Goal: Answer question/provide support: Share knowledge or assist other users

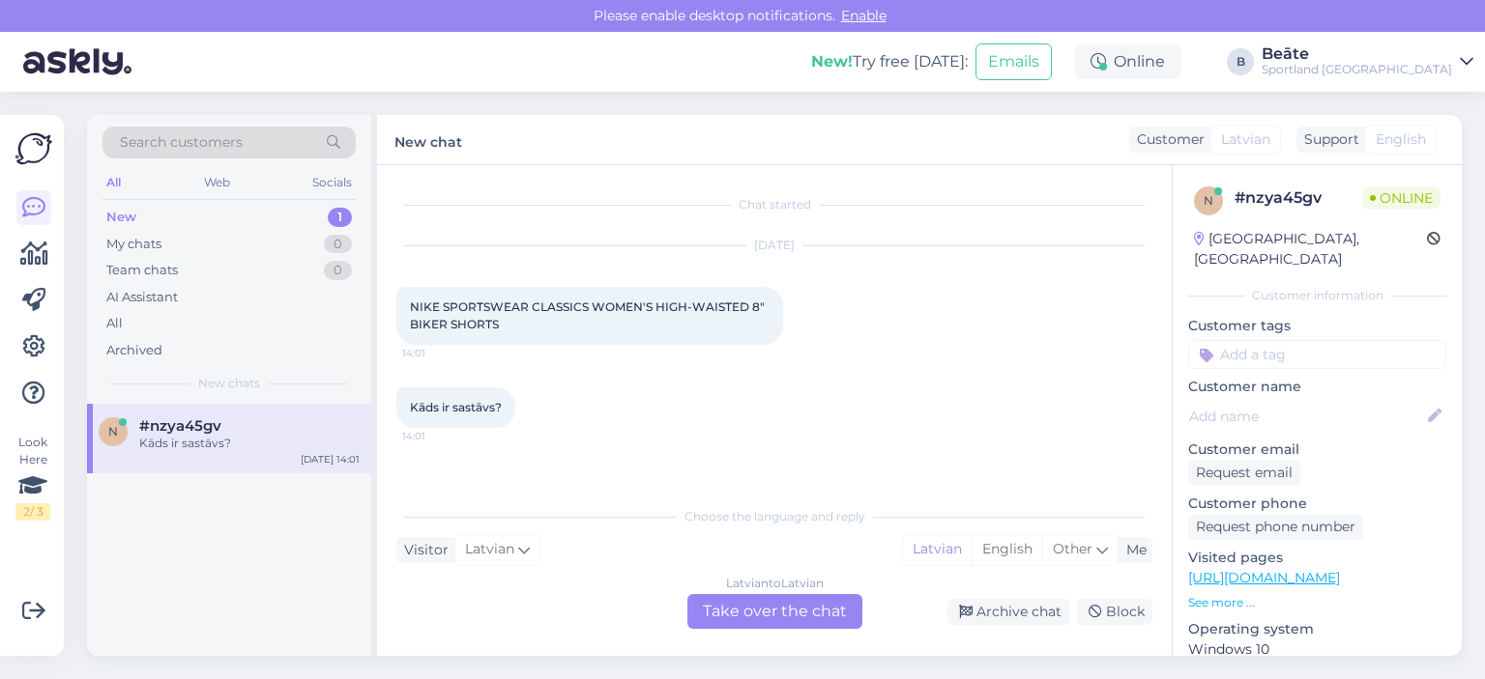
click at [756, 618] on div "Latvian to Latvian Take over the chat" at bounding box center [774, 611] width 175 height 35
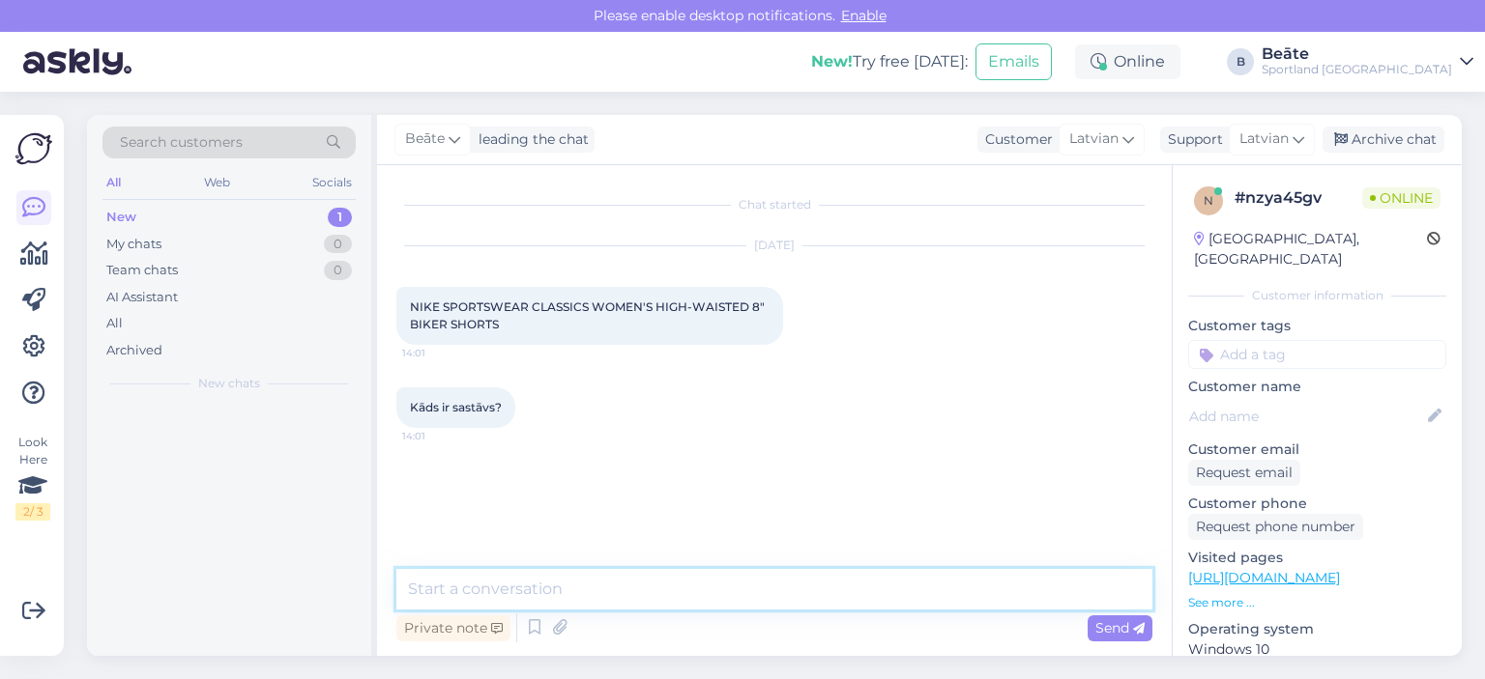
click at [758, 582] on textarea at bounding box center [774, 589] width 756 height 41
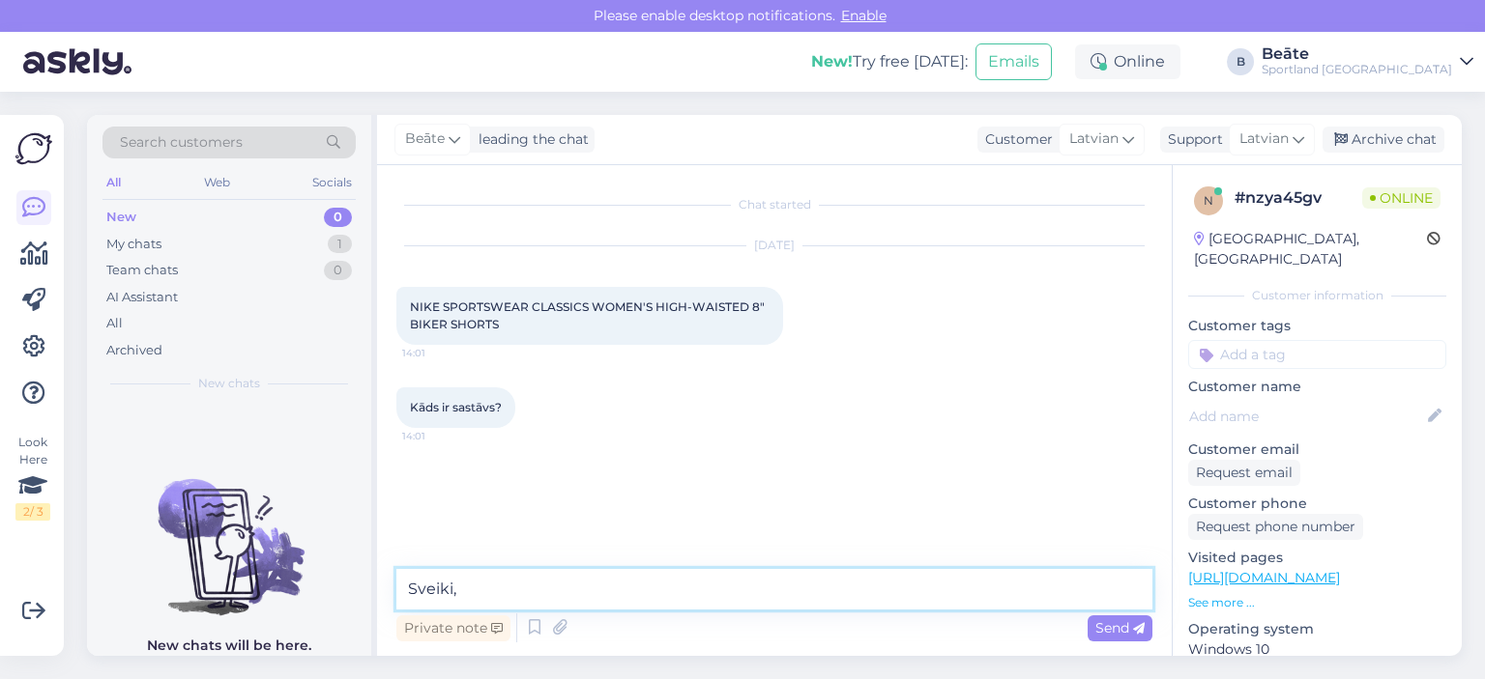
paste textarea "47% kokvilna – nodrošina mīkstumu un elpojamību. 41% poliesters – palielina izt…"
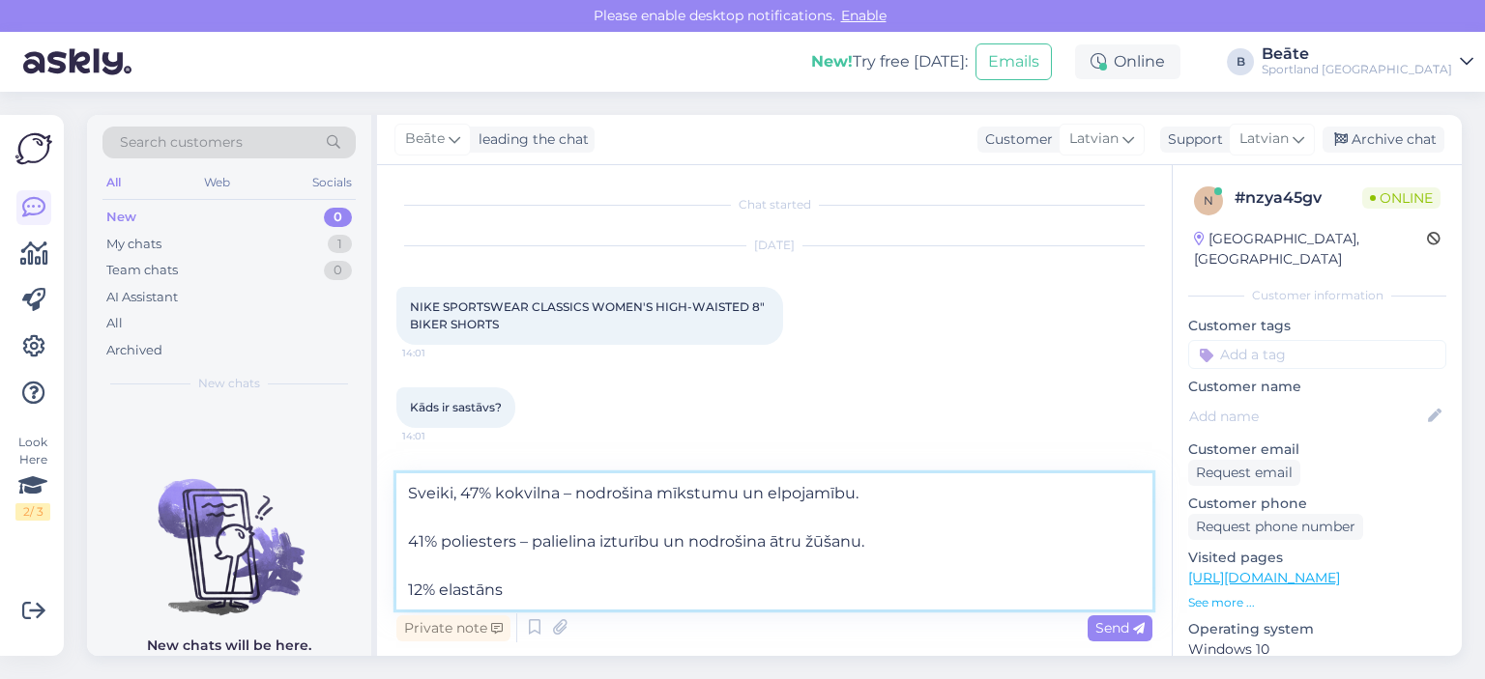
drag, startPoint x: 564, startPoint y: 495, endPoint x: 769, endPoint y: 517, distance: 207.1
click at [769, 517] on textarea "Sveiki, 47% kokvilna – nodrošina mīkstumu un elpojamību. 41% poliesters – palie…" at bounding box center [774, 542] width 756 height 136
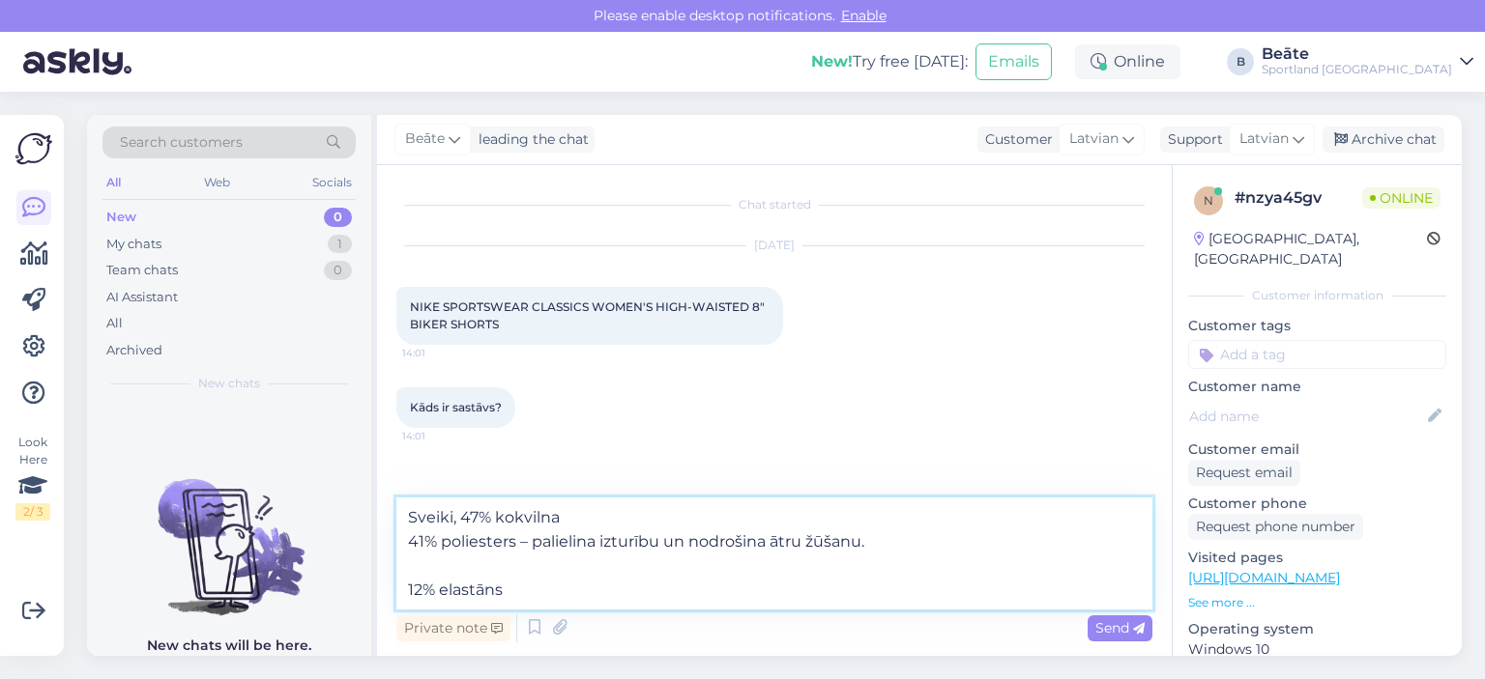
drag, startPoint x: 517, startPoint y: 543, endPoint x: 876, endPoint y: 534, distance: 358.7
click at [876, 534] on textarea "Sveiki, 47% kokvilna 41% poliesters – palielina izturību un nodrošina ātru žūša…" at bounding box center [774, 554] width 756 height 112
click at [406, 542] on textarea "Sveiki, 47% kokvilna 41% poliesters 12% elastāns" at bounding box center [774, 554] width 756 height 112
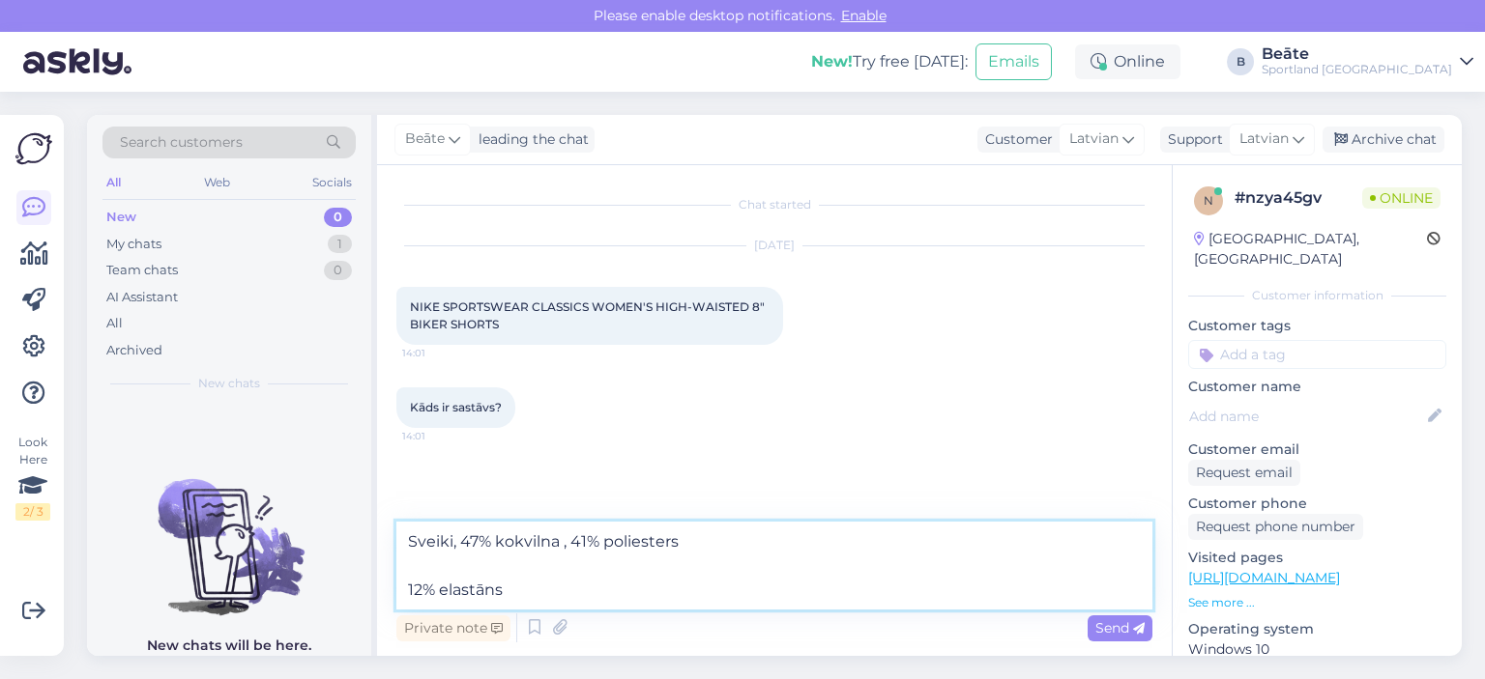
drag, startPoint x: 528, startPoint y: 597, endPoint x: 399, endPoint y: 583, distance: 129.4
click at [399, 583] on textarea "Sveiki, 47% kokvilna , 41% poliesters 12% elastāns" at bounding box center [774, 566] width 756 height 88
click at [757, 542] on textarea "Sveiki, 47% kokvilna , 41% poliesters 12% elastāns" at bounding box center [774, 566] width 756 height 88
paste textarea "12% elastāns"
drag, startPoint x: 440, startPoint y: 583, endPoint x: 379, endPoint y: 583, distance: 60.9
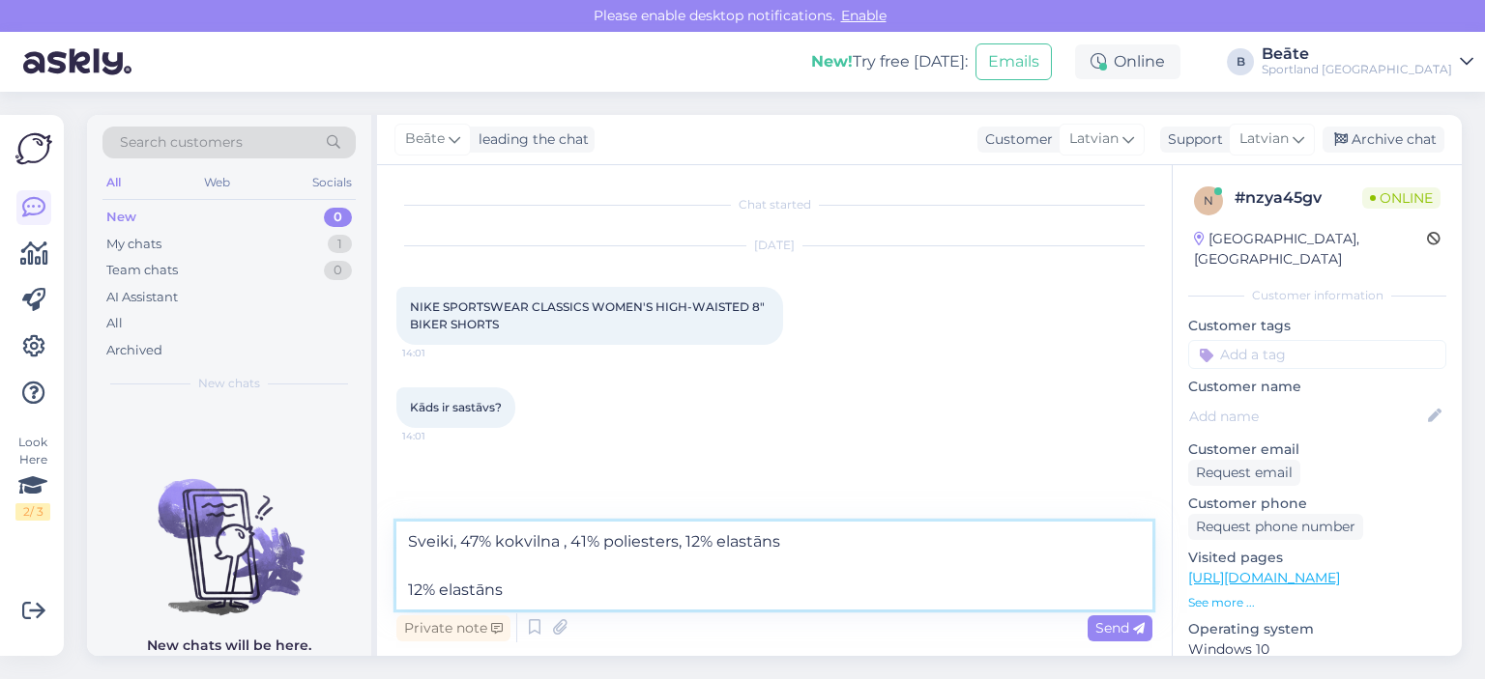
click at [379, 583] on div "Chat started [DATE] NIKE SPORTSWEAR CLASSICS WOMEN'S HIGH-WAISTED 8" BIKER SHOR…" at bounding box center [774, 410] width 795 height 491
type textarea "Sveiki, 47% kokvilna , 41% poliesters, 12% elastāns"
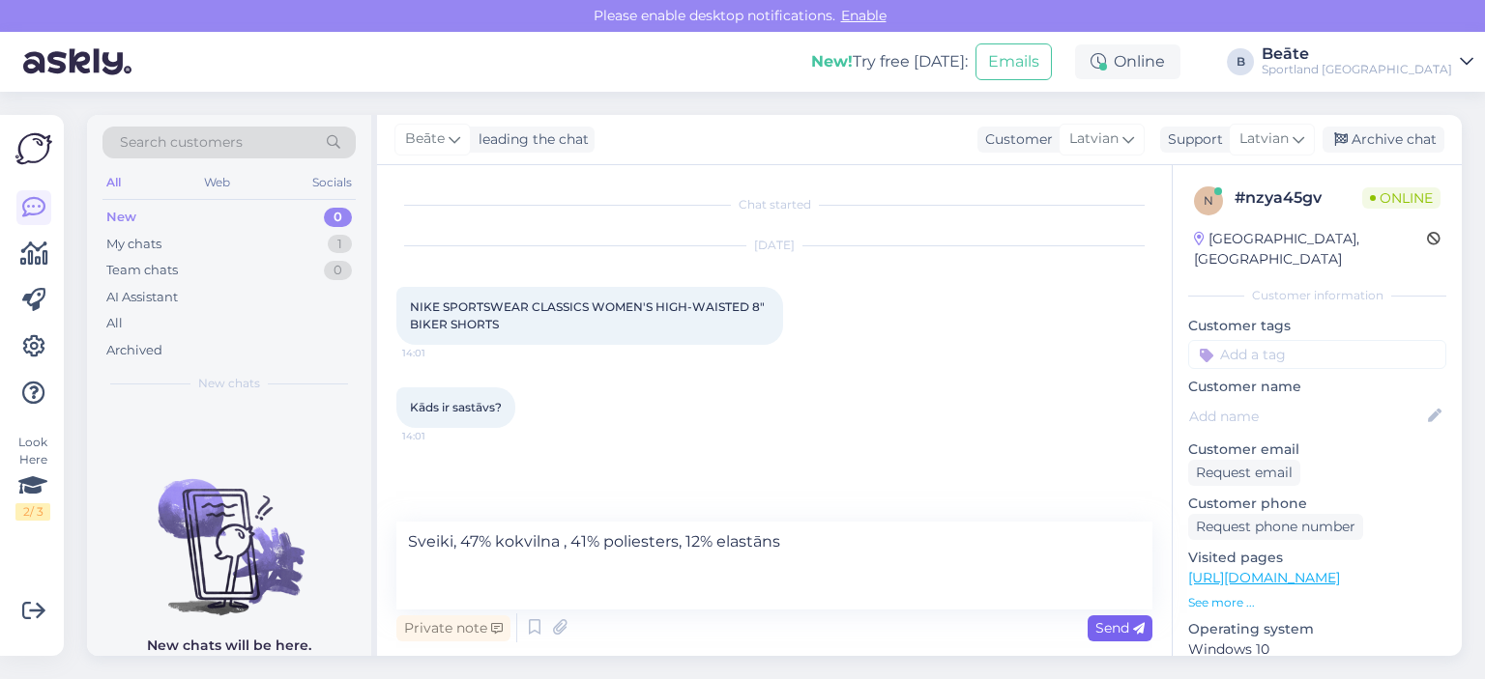
click at [1113, 624] on span "Send" at bounding box center [1119, 628] width 49 height 17
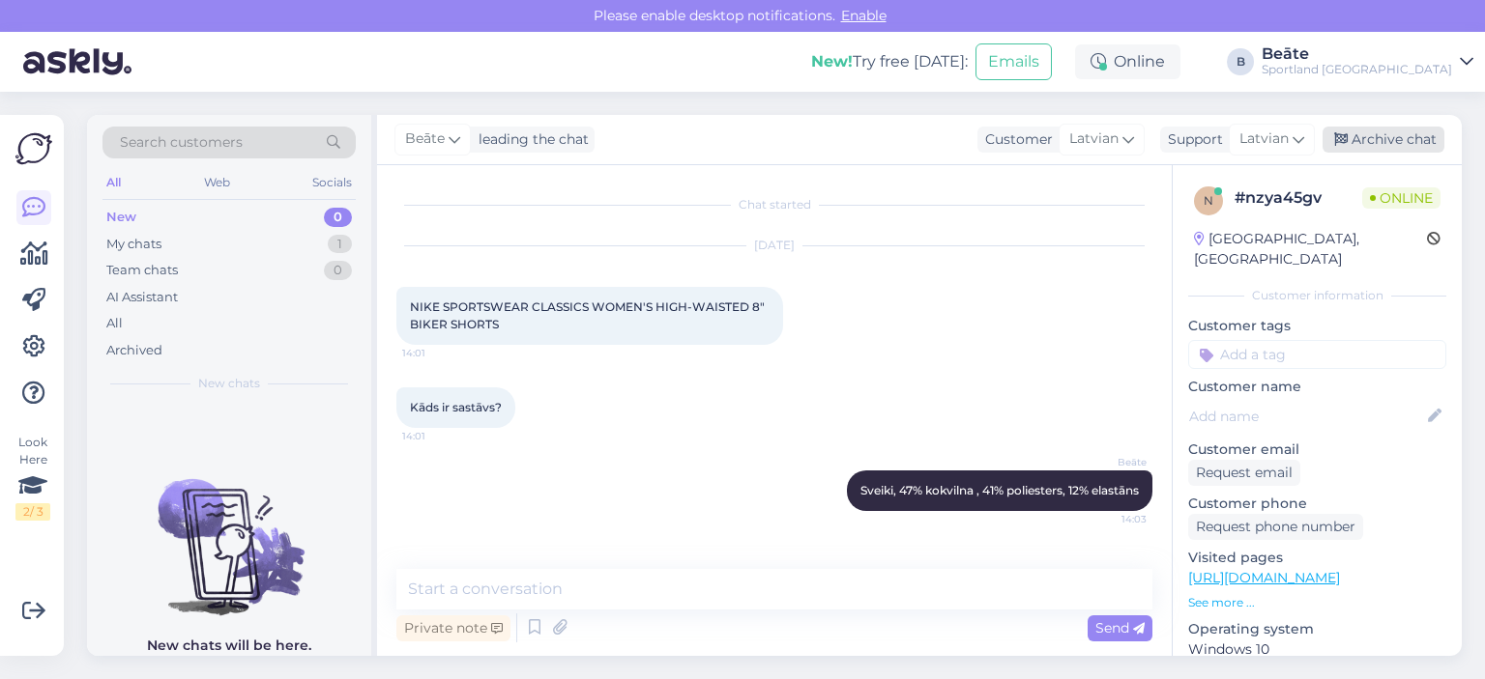
click at [1361, 139] on div "Archive chat" at bounding box center [1383, 140] width 122 height 26
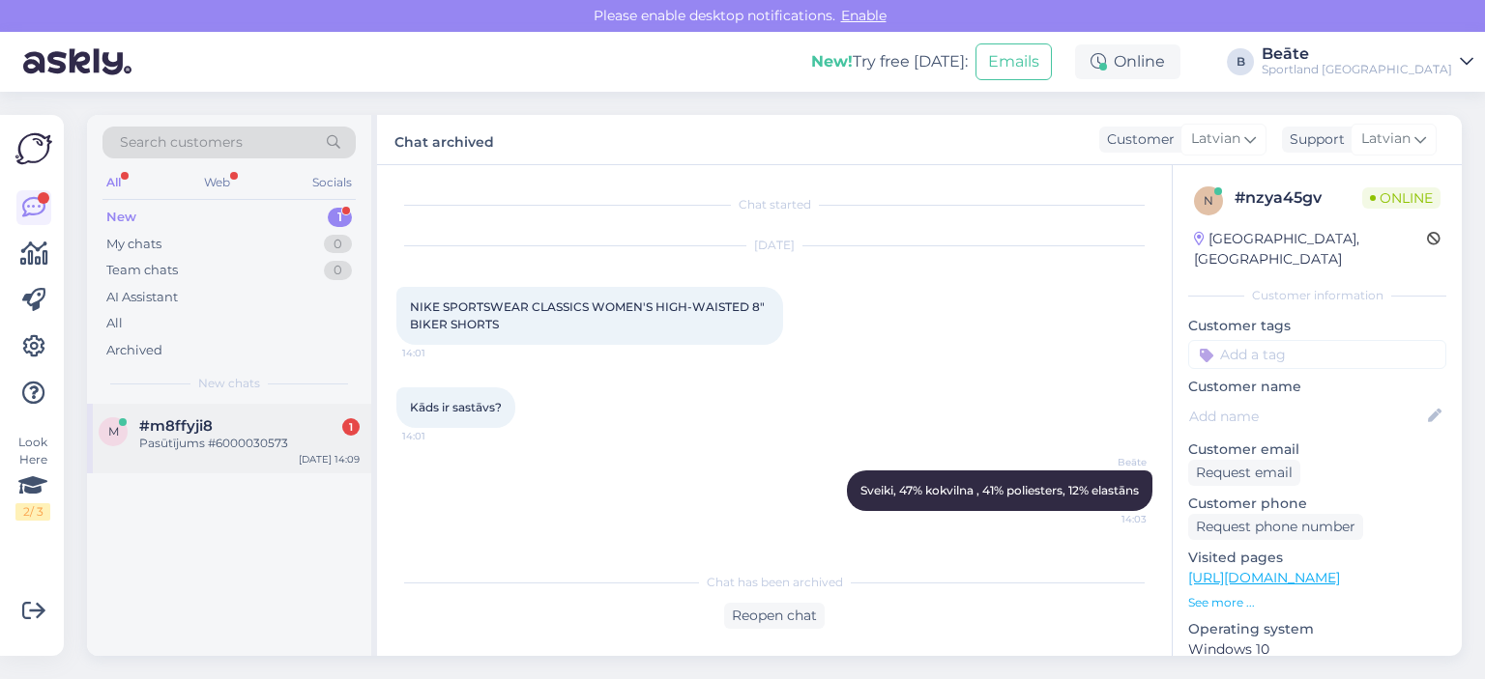
click at [244, 445] on div "Pasūtījums #6000030573" at bounding box center [249, 443] width 220 height 17
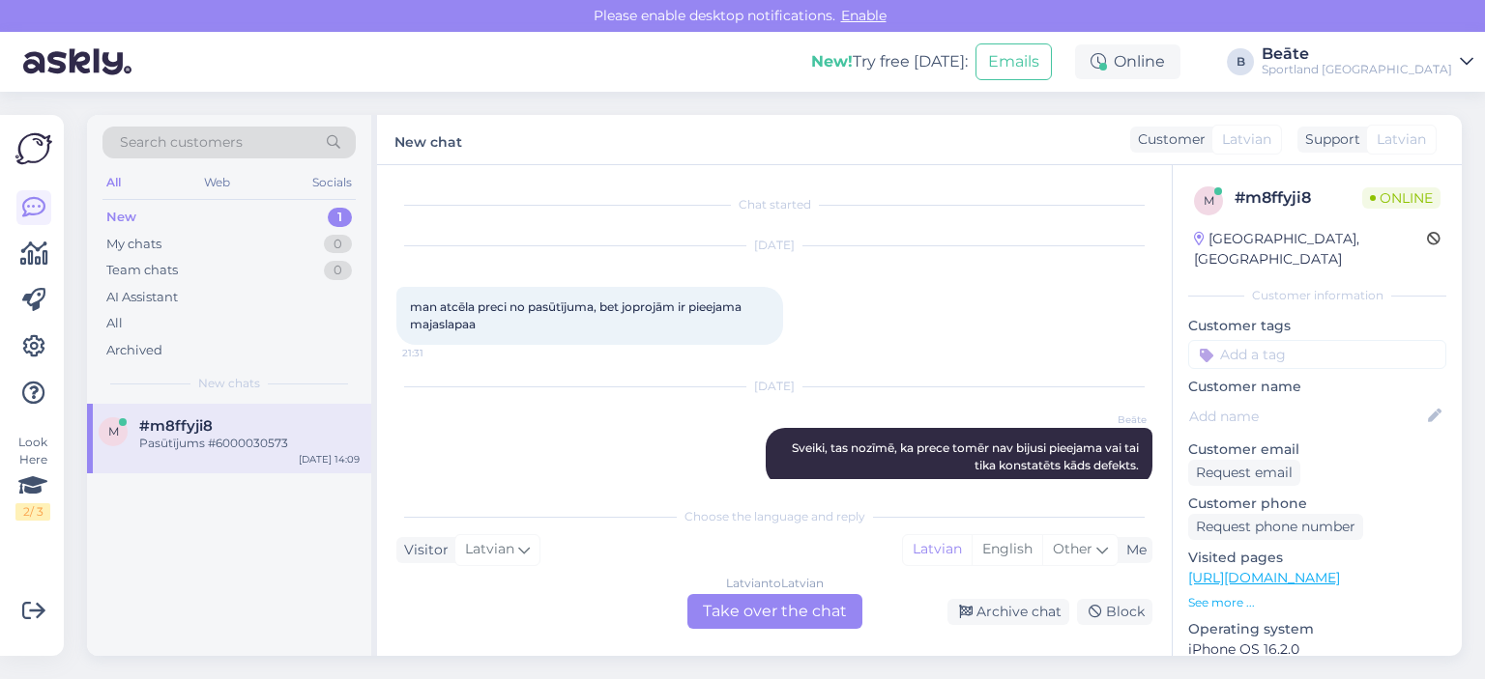
scroll to position [110, 0]
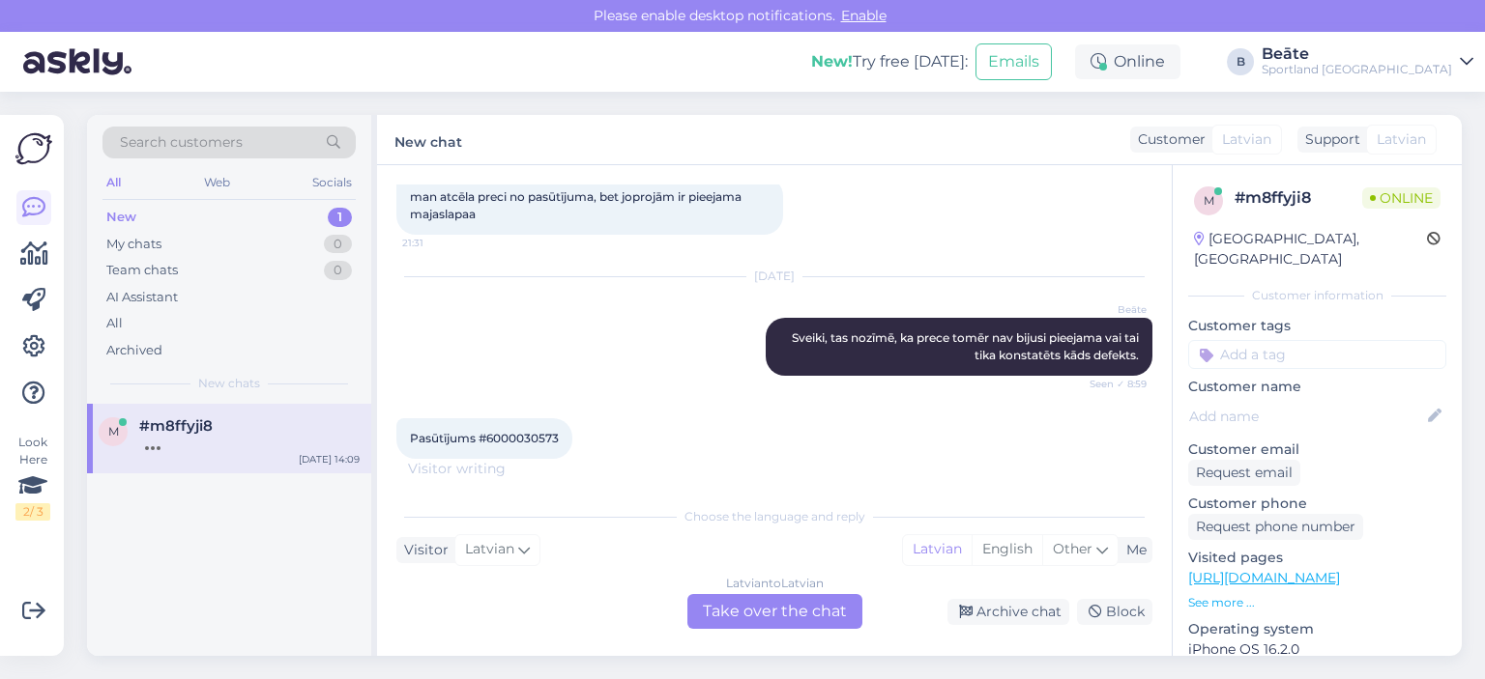
click at [526, 437] on span "Pasūtījums #6000030573" at bounding box center [484, 438] width 149 height 14
copy div "6000030573 14:09"
click at [785, 606] on div "Latvian to Latvian Take over the chat" at bounding box center [774, 611] width 175 height 35
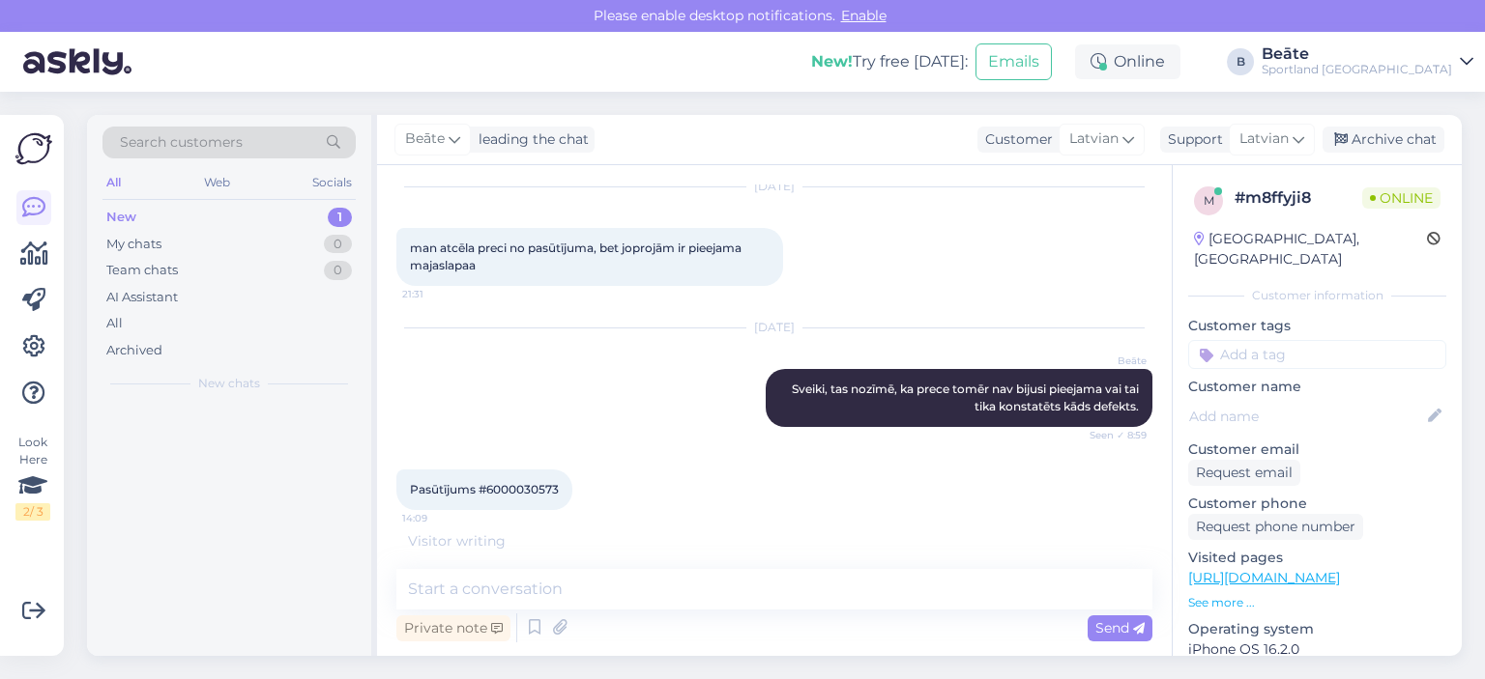
scroll to position [58, 0]
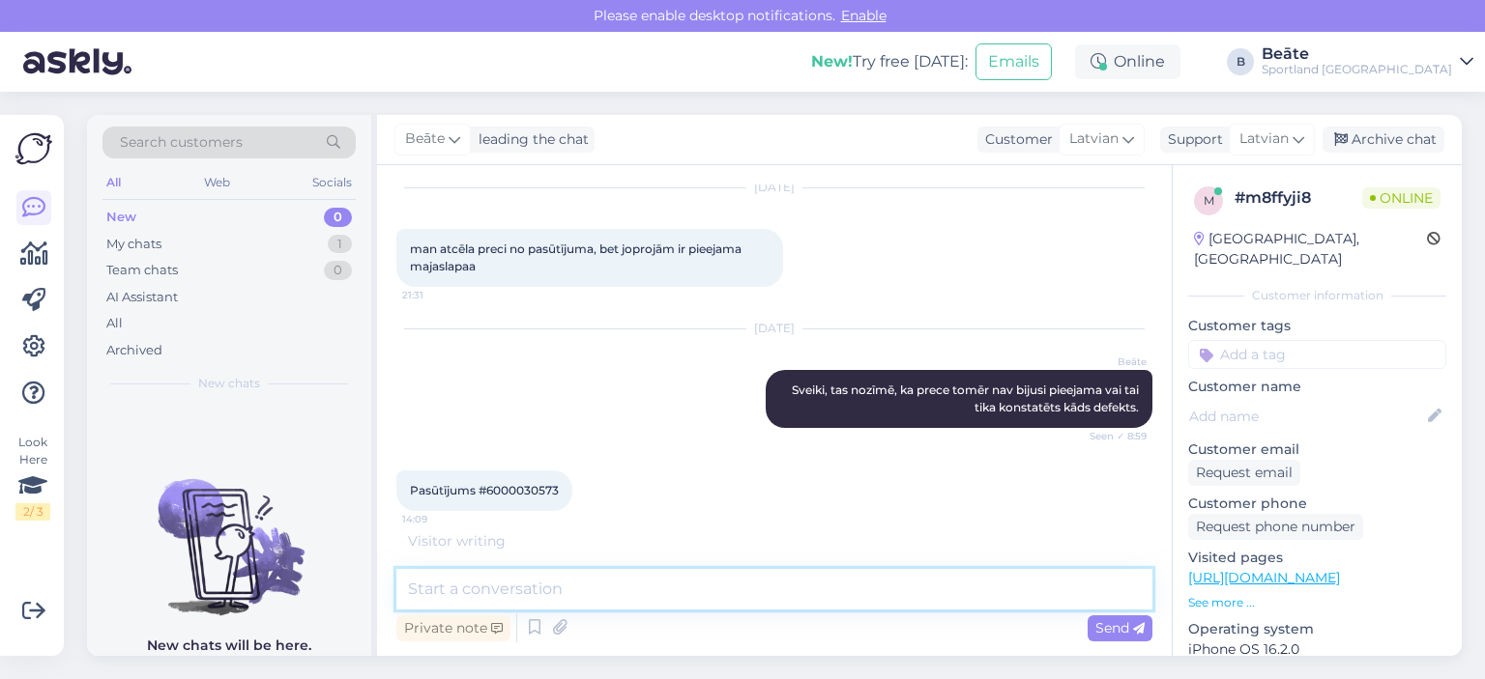
click at [767, 598] on textarea at bounding box center [774, 589] width 756 height 41
type textarea "Sveiki, kā varam Jums palīdzēt?"
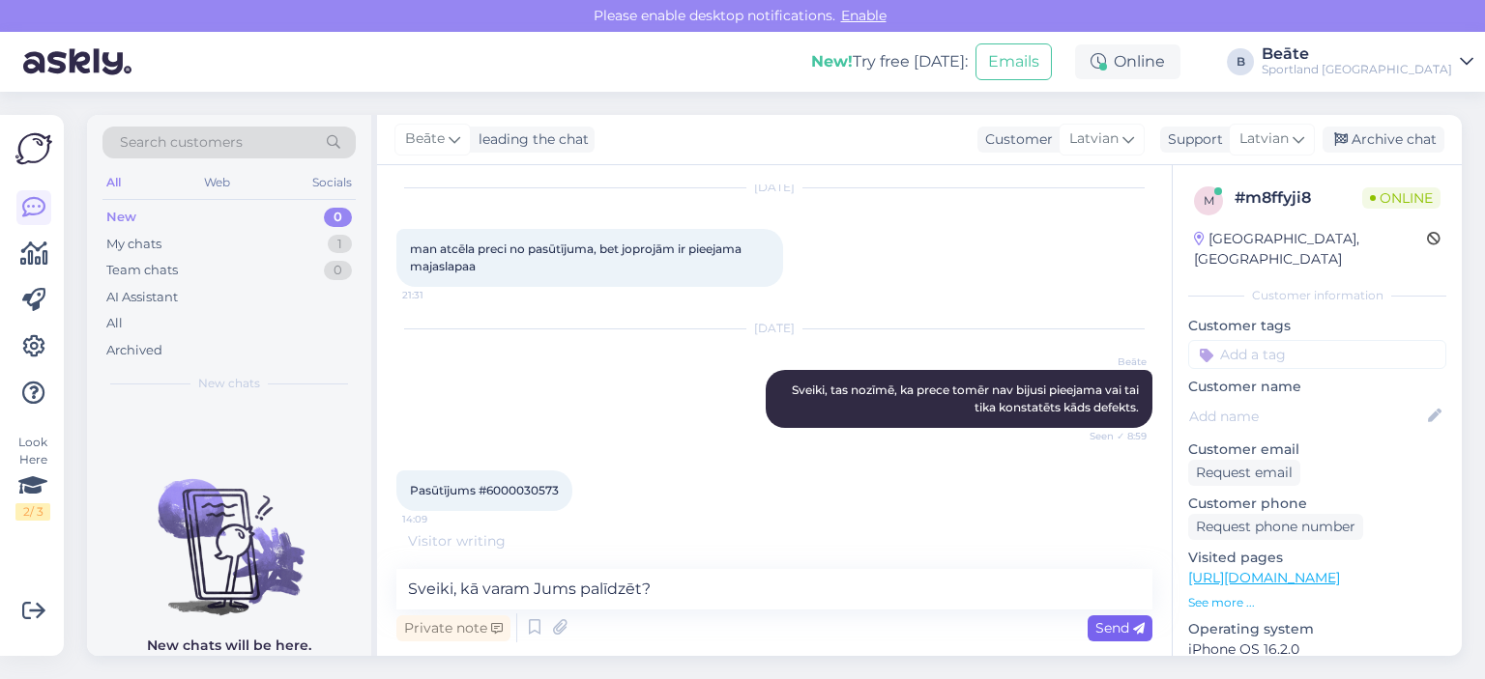
click at [1106, 632] on span "Send" at bounding box center [1119, 628] width 49 height 17
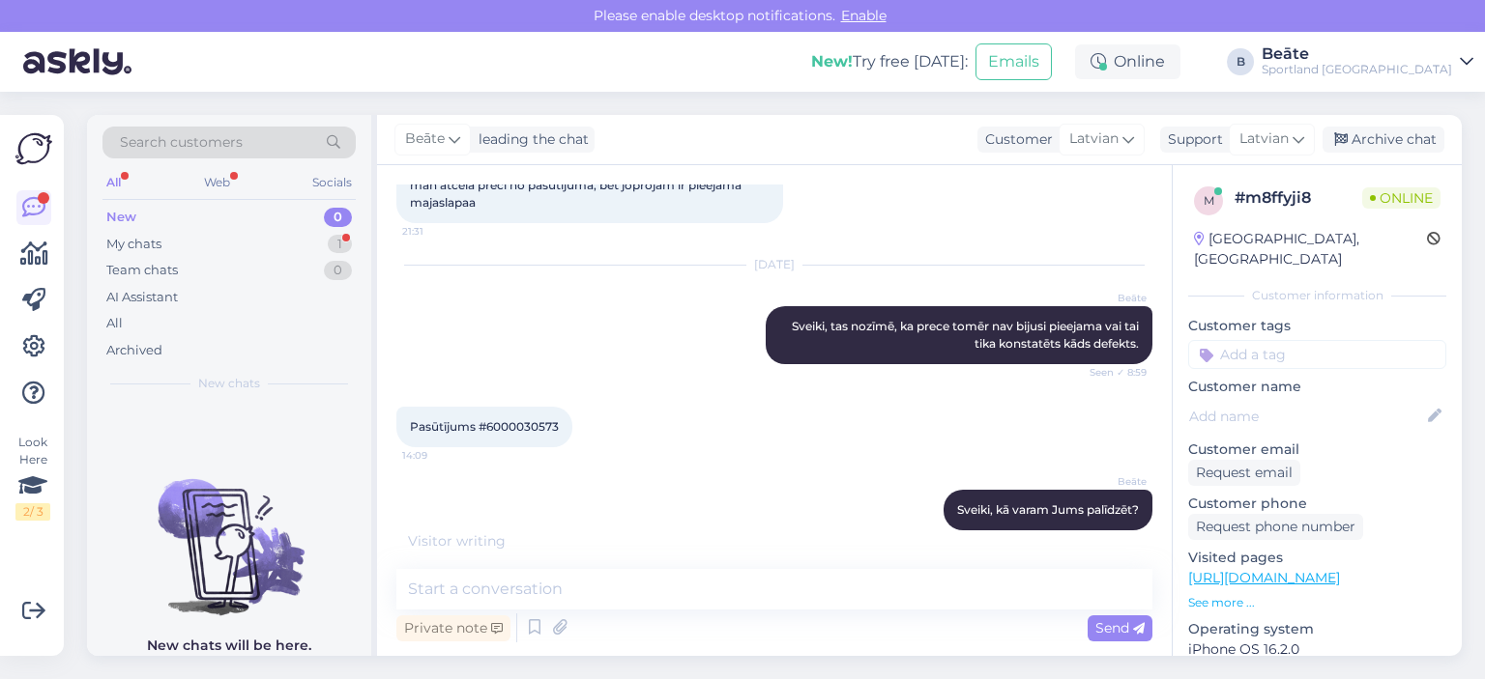
scroll to position [308, 0]
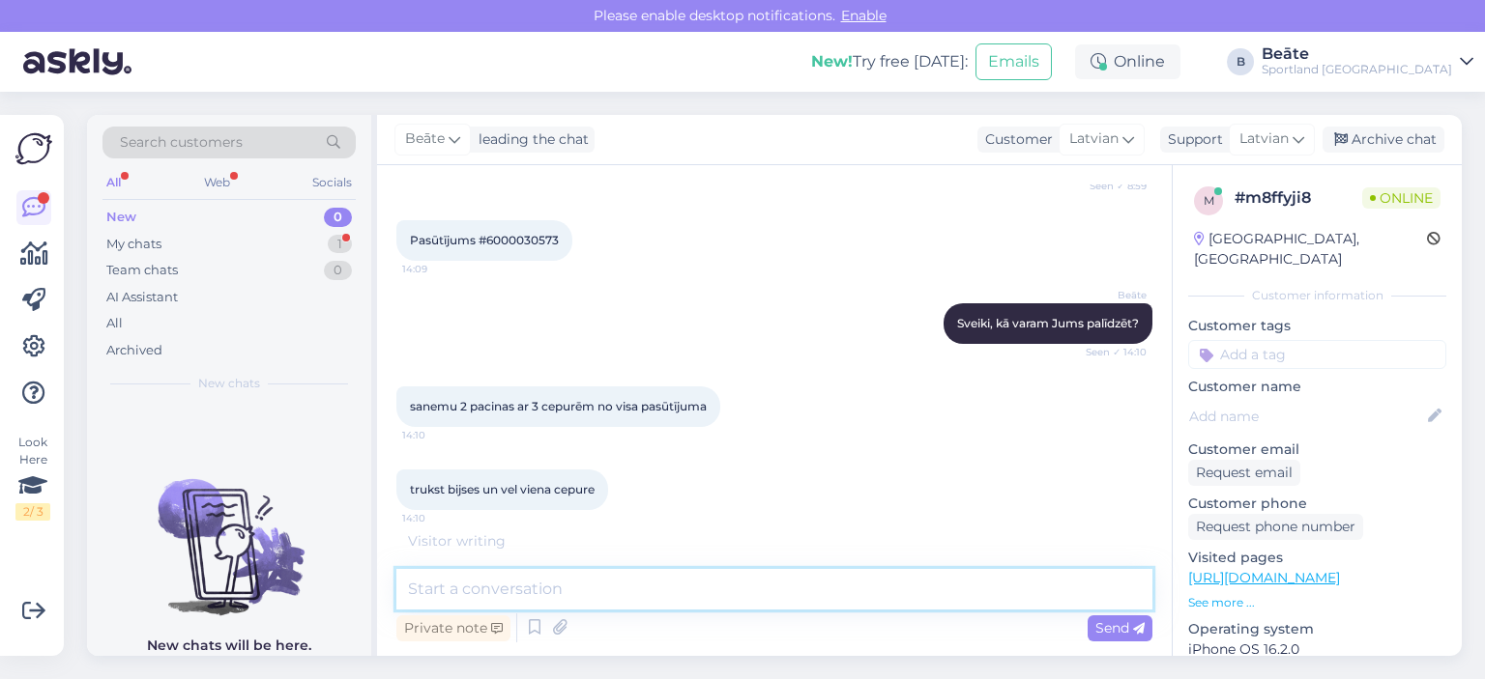
click at [698, 582] on textarea at bounding box center [774, 589] width 756 height 41
type textarea "N"
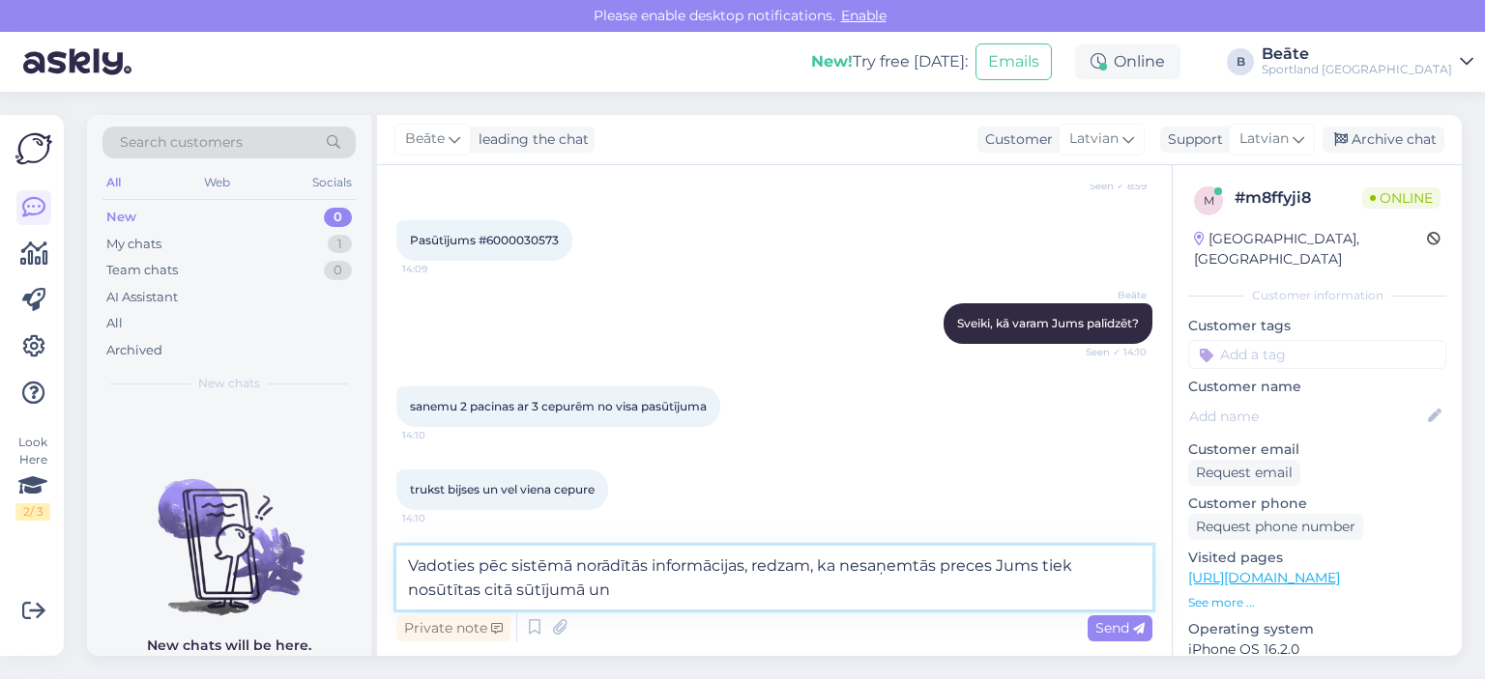
scroll to position [412, 0]
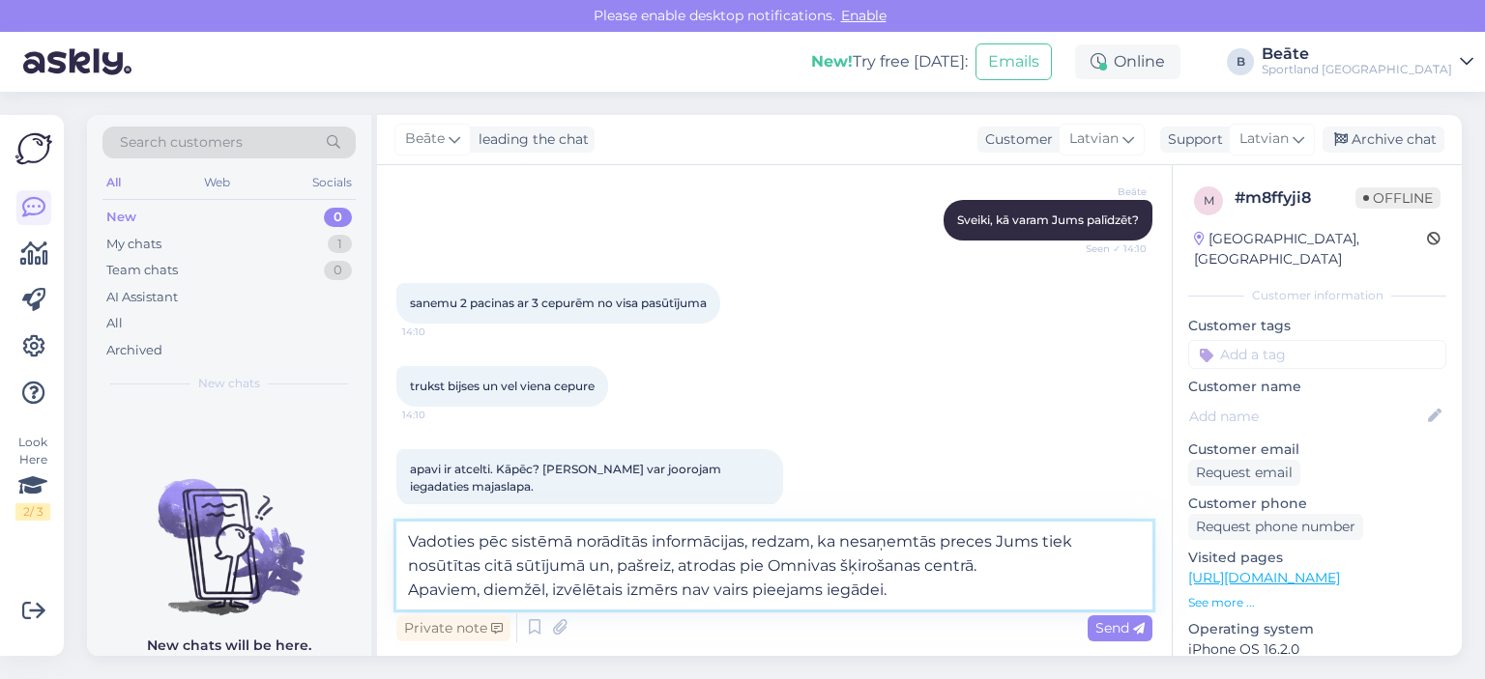
type textarea "Vadoties pēc sistēmā norādītās informācijas, redzam, ka nesaņemtās preces Jums …"
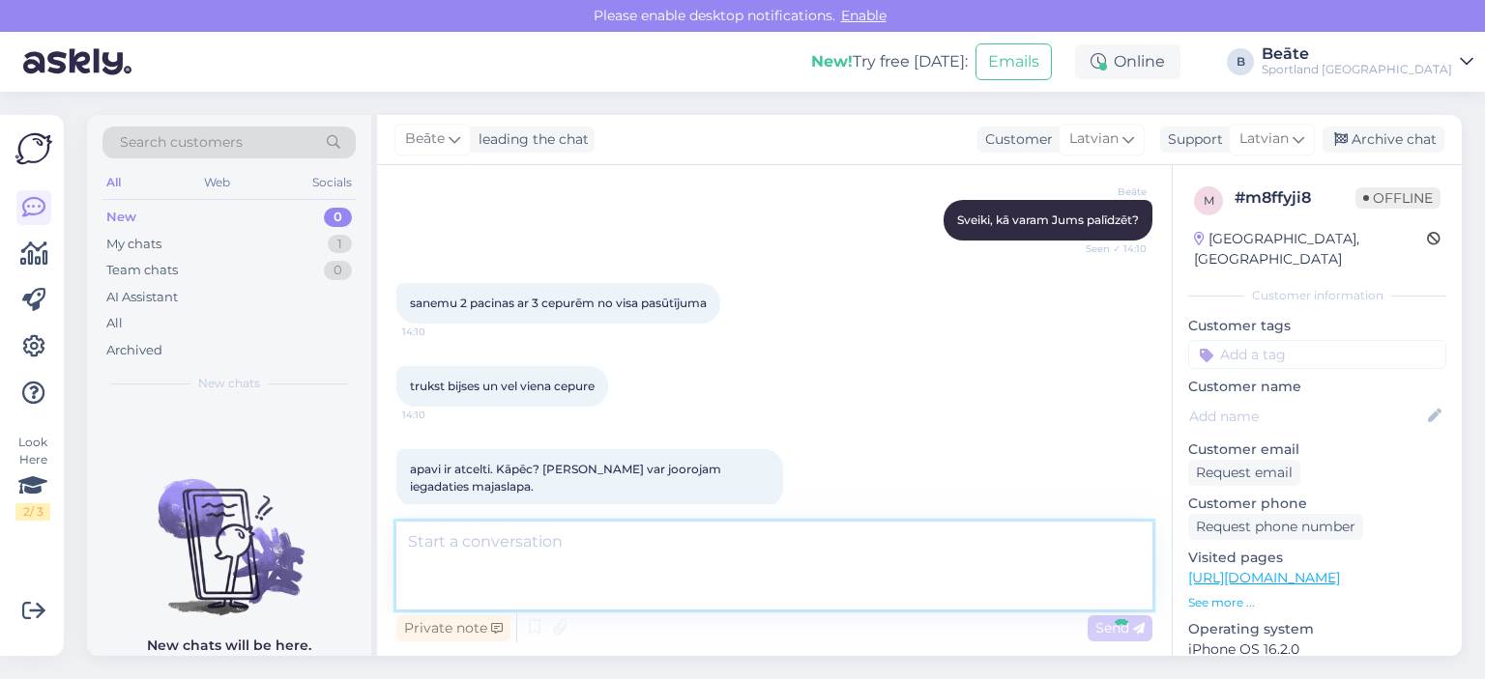
scroll to position [541, 0]
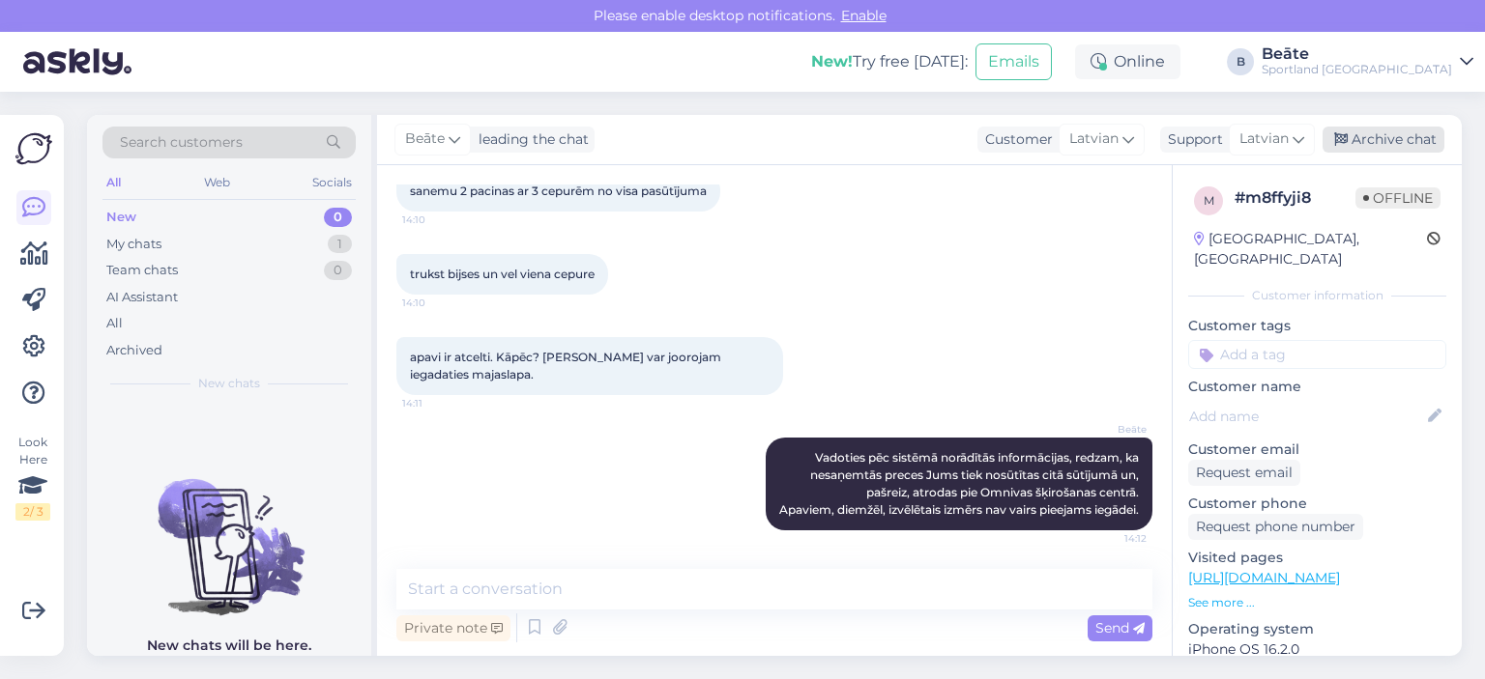
click at [1385, 139] on div "Archive chat" at bounding box center [1383, 140] width 122 height 26
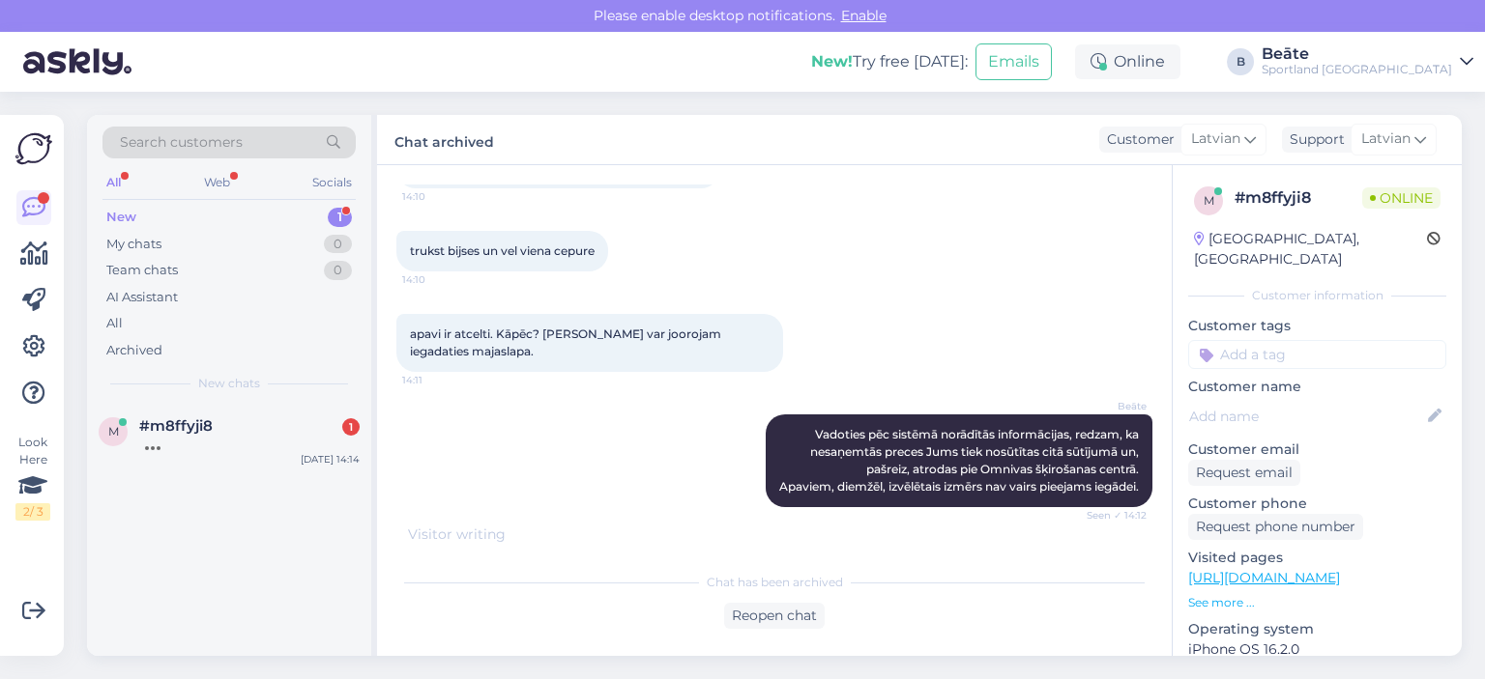
scroll to position [669, 0]
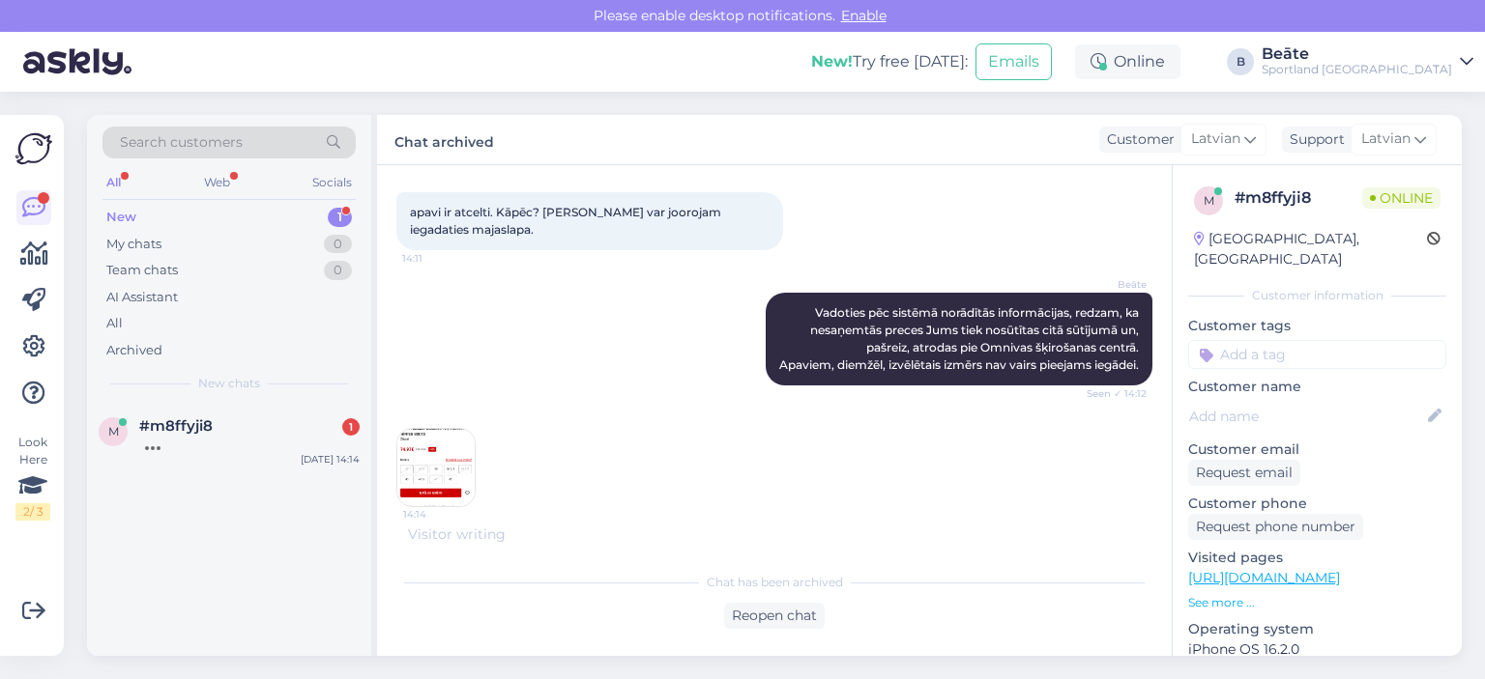
click at [460, 452] on img at bounding box center [435, 467] width 77 height 77
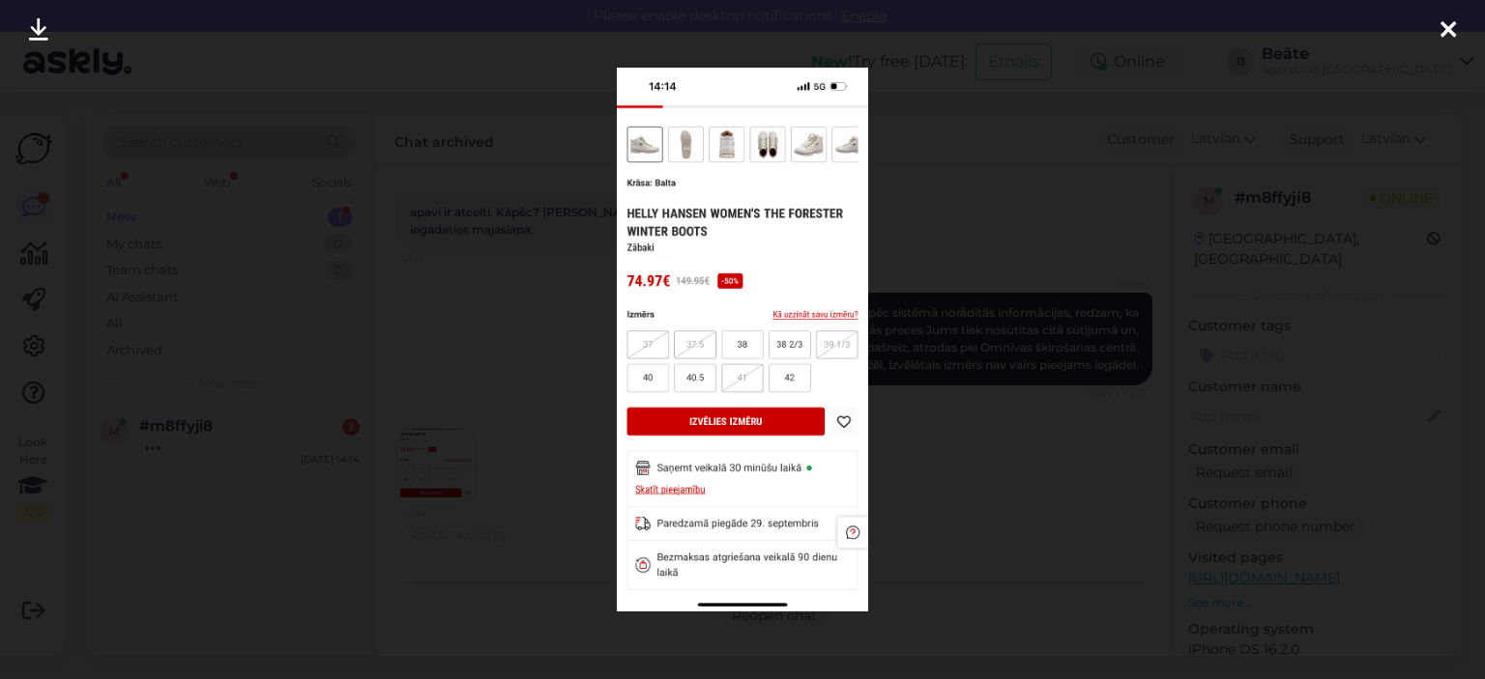
click at [1011, 223] on div at bounding box center [742, 339] width 1485 height 679
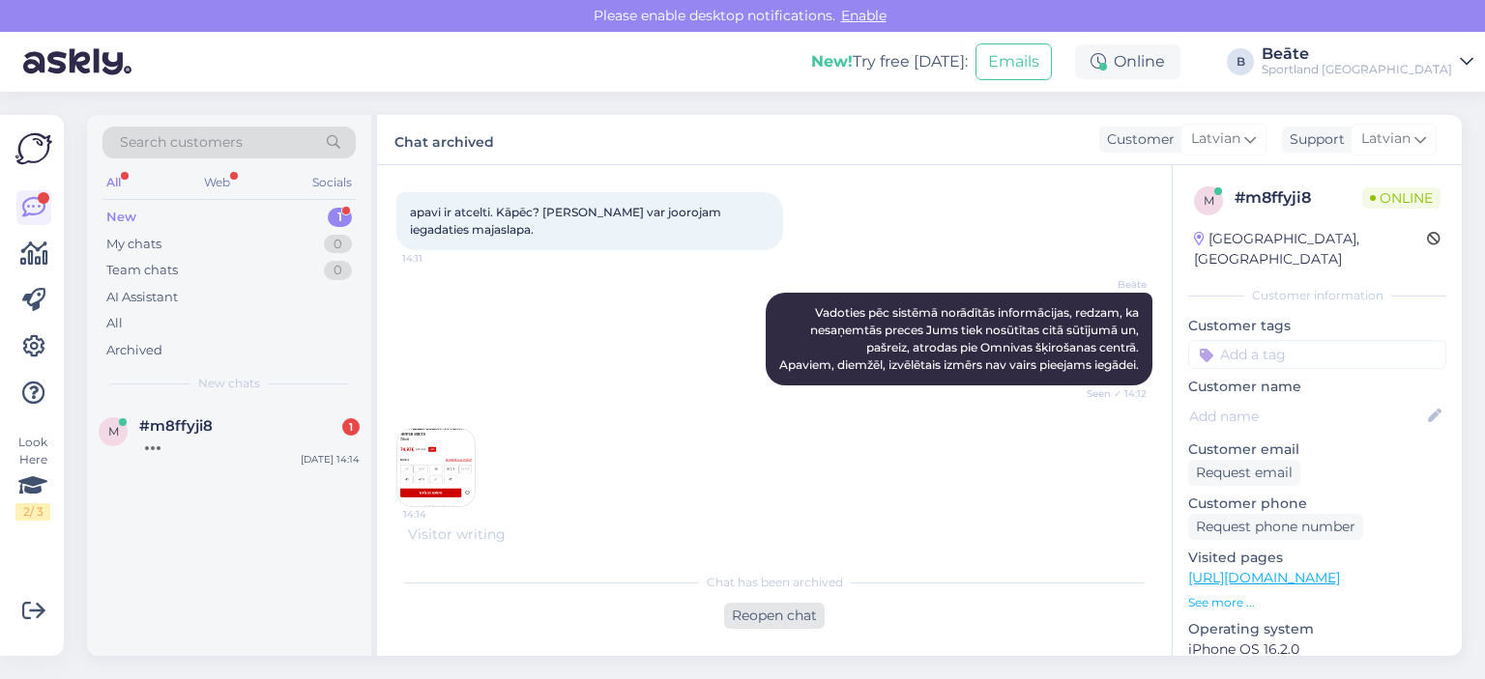
click at [786, 608] on div "Reopen chat" at bounding box center [774, 616] width 101 height 26
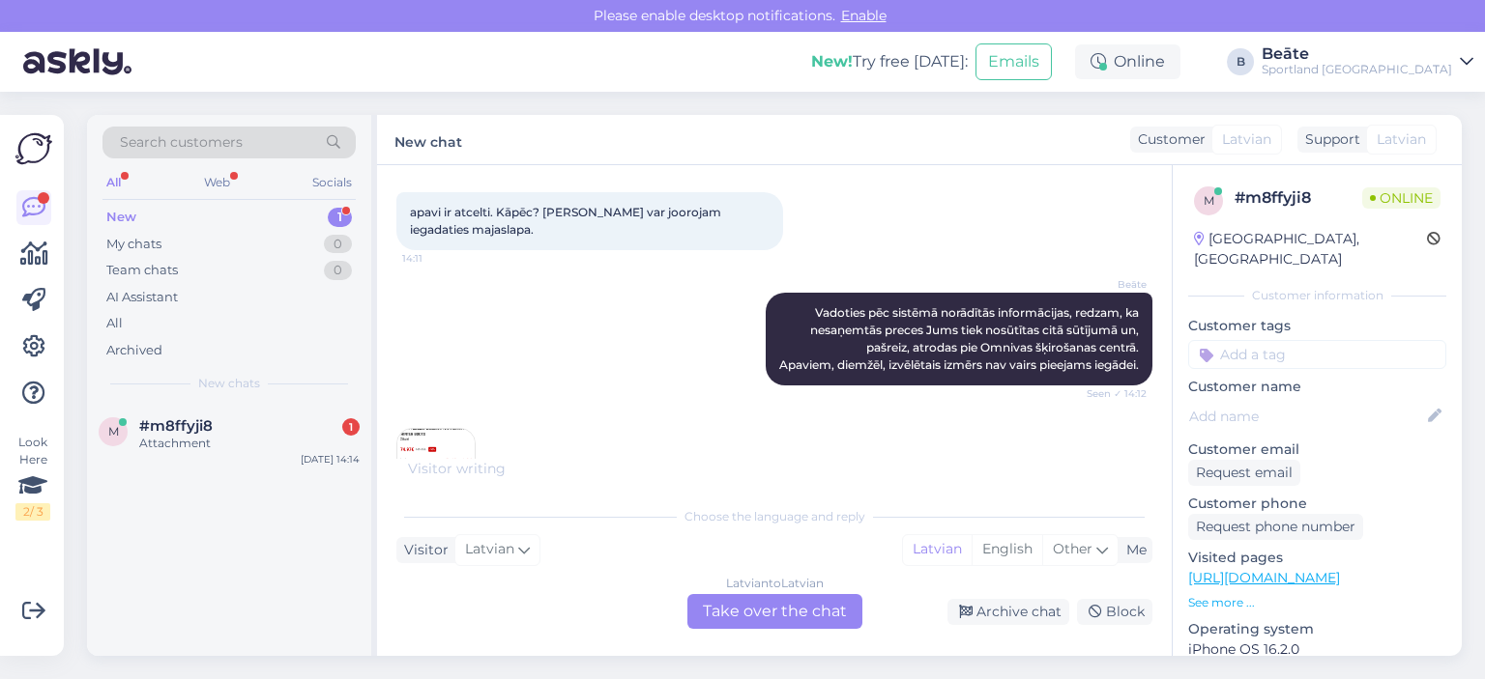
click at [786, 608] on div "Latvian to Latvian Take over the chat" at bounding box center [774, 611] width 175 height 35
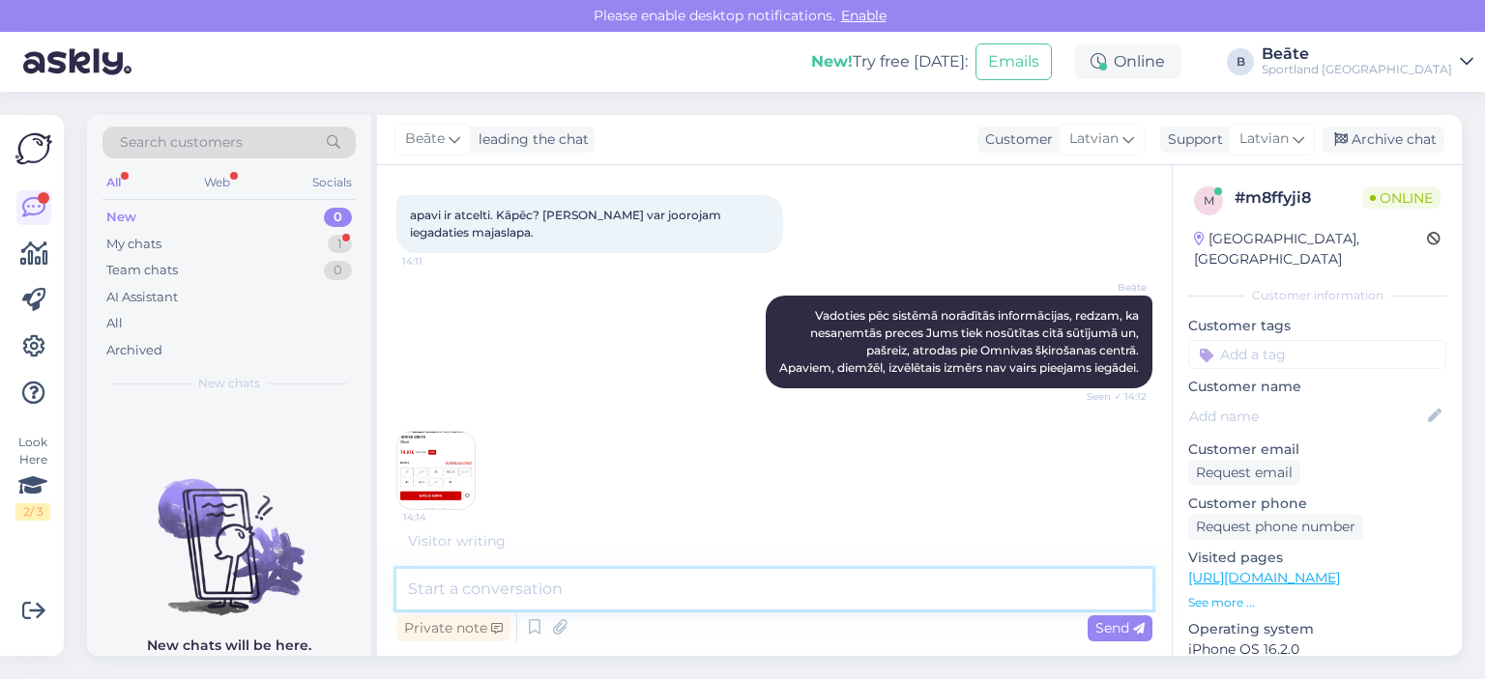
click at [784, 592] on textarea at bounding box center [774, 589] width 756 height 41
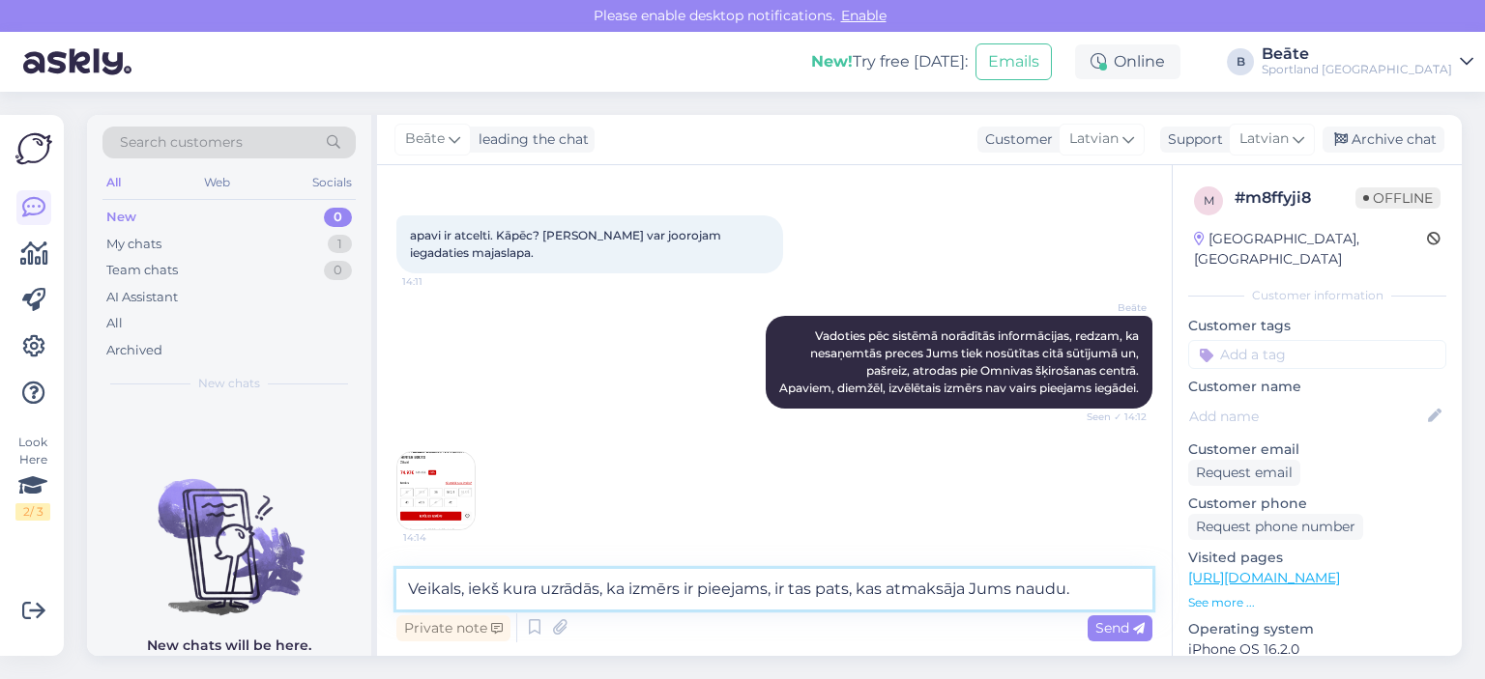
type textarea "Veikals, iekš kura uzrādās, ka izmērs ir pieejams, ir tas pats, kas atmaksāja J…"
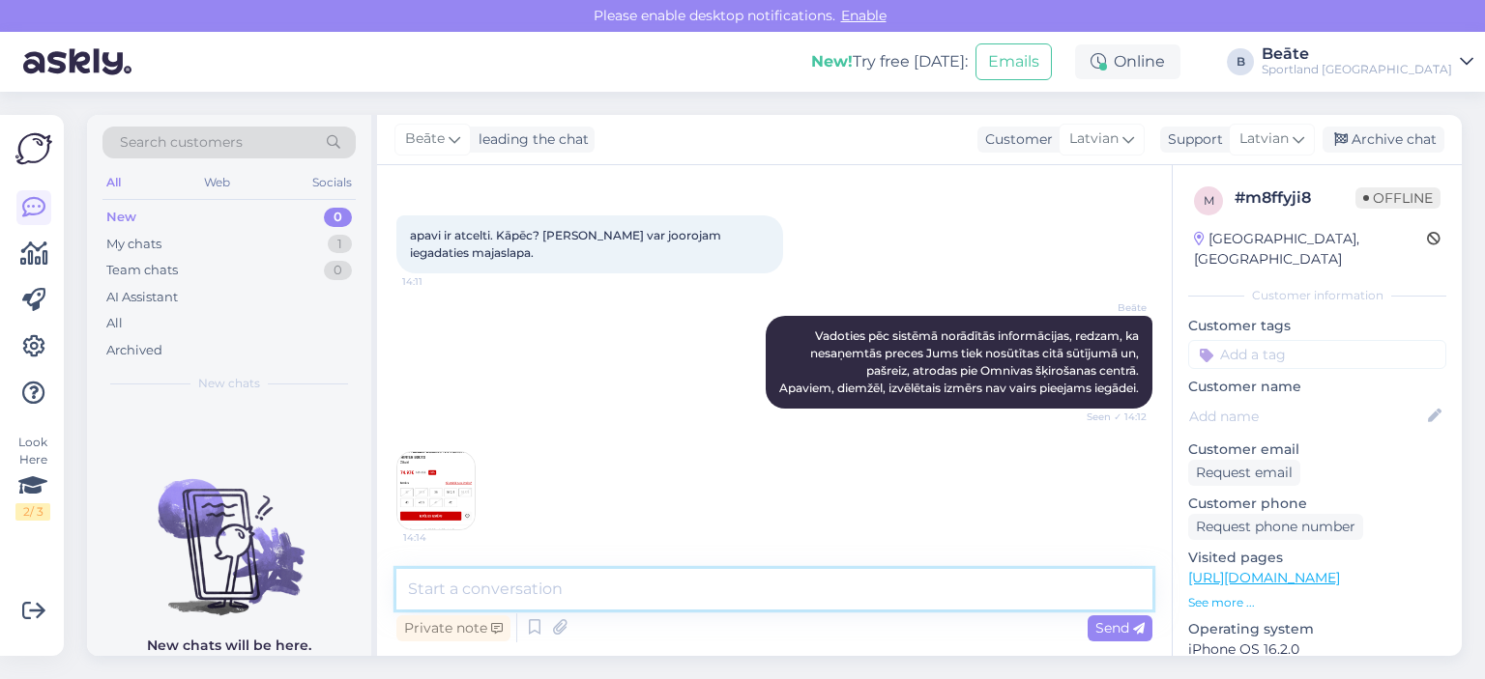
scroll to position [763, 0]
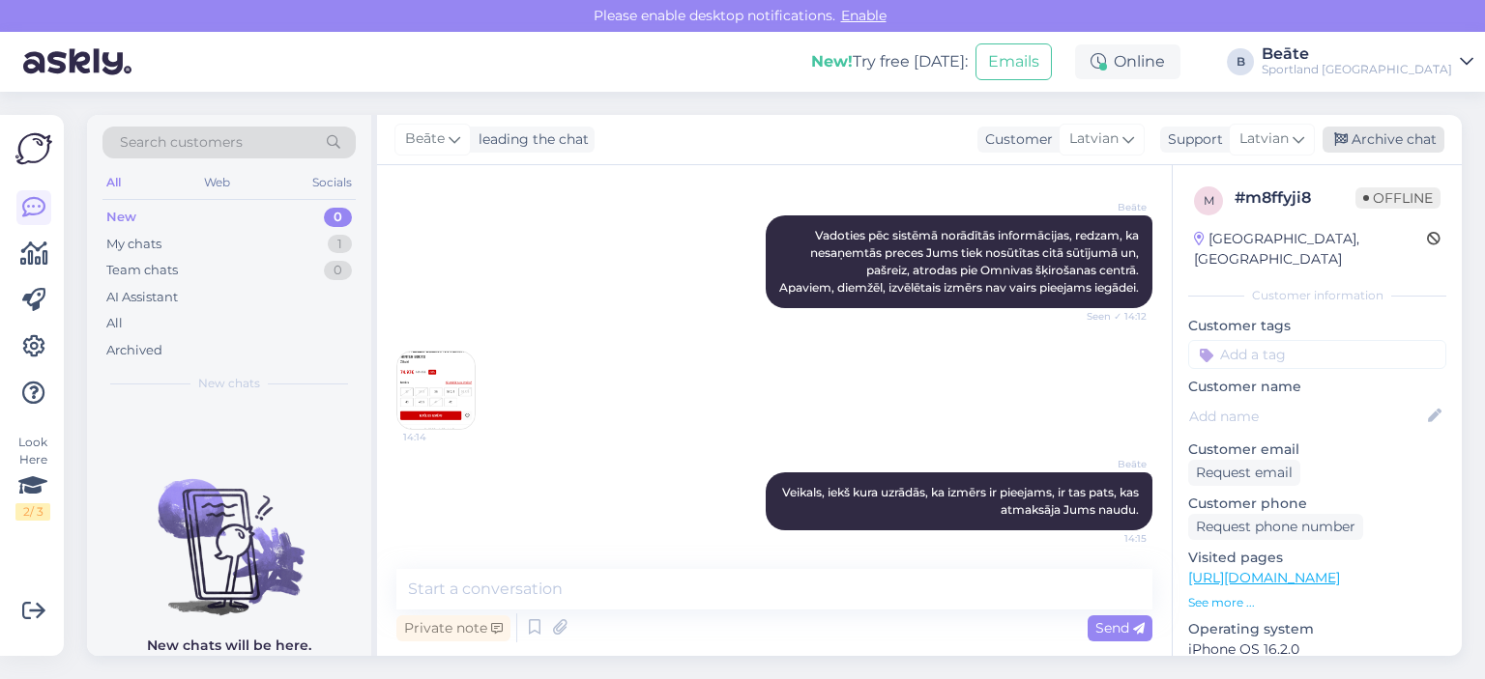
click at [1356, 140] on div "Archive chat" at bounding box center [1383, 140] width 122 height 26
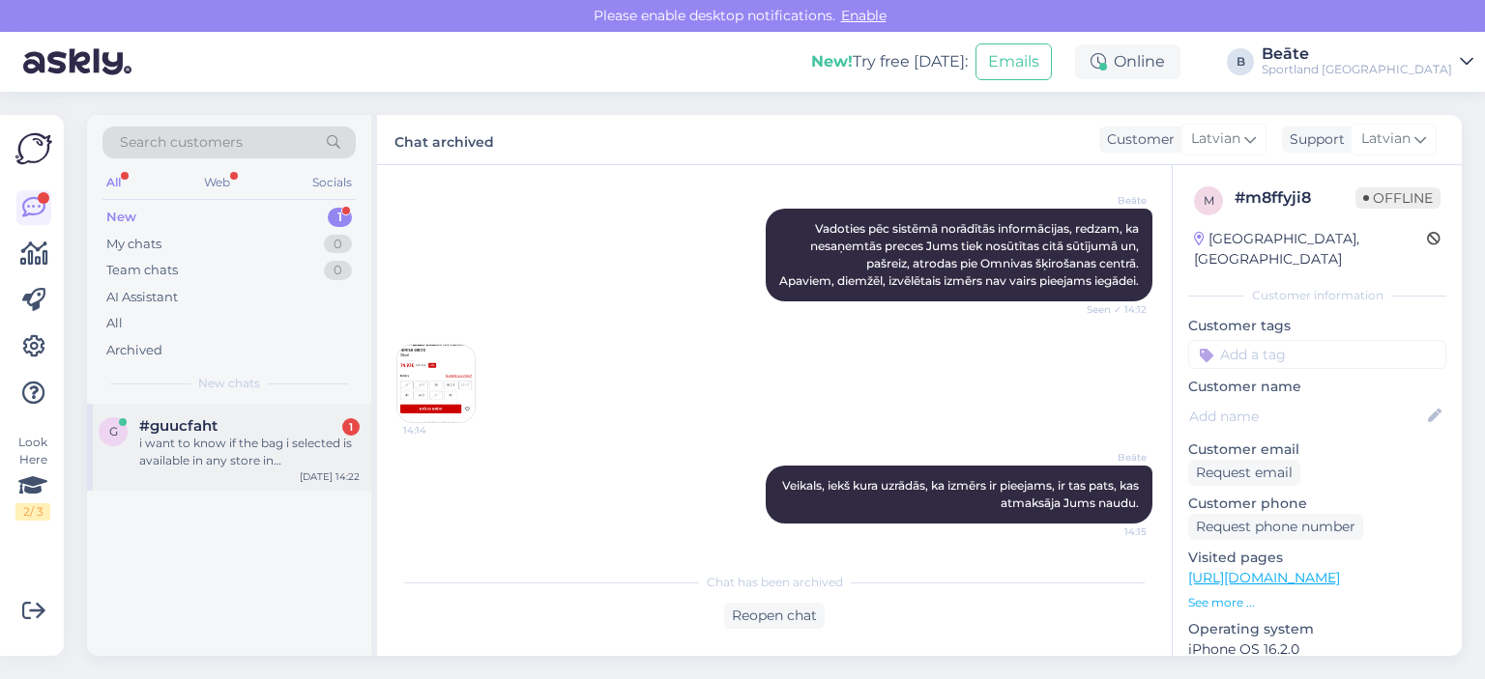
click at [267, 422] on div "#guucfaht 1" at bounding box center [249, 426] width 220 height 17
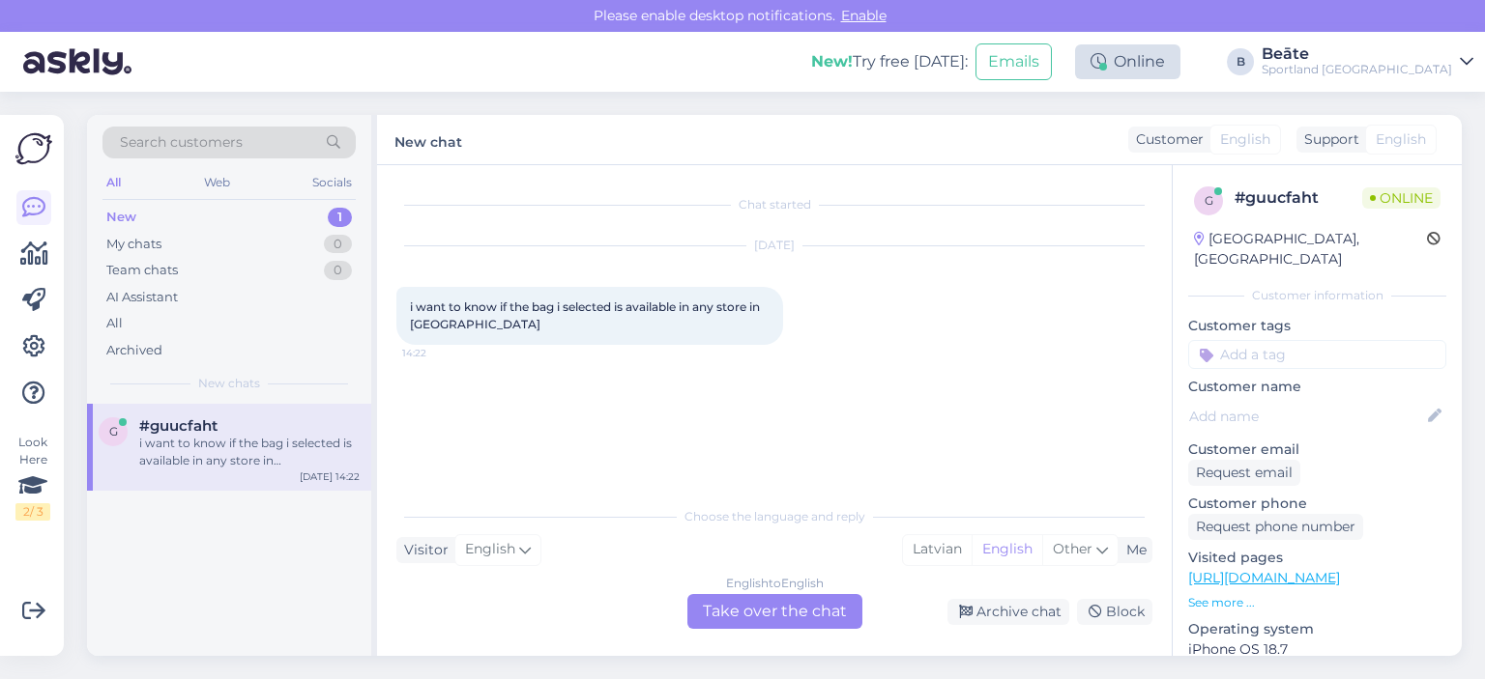
click at [1180, 63] on div "Online" at bounding box center [1127, 61] width 105 height 35
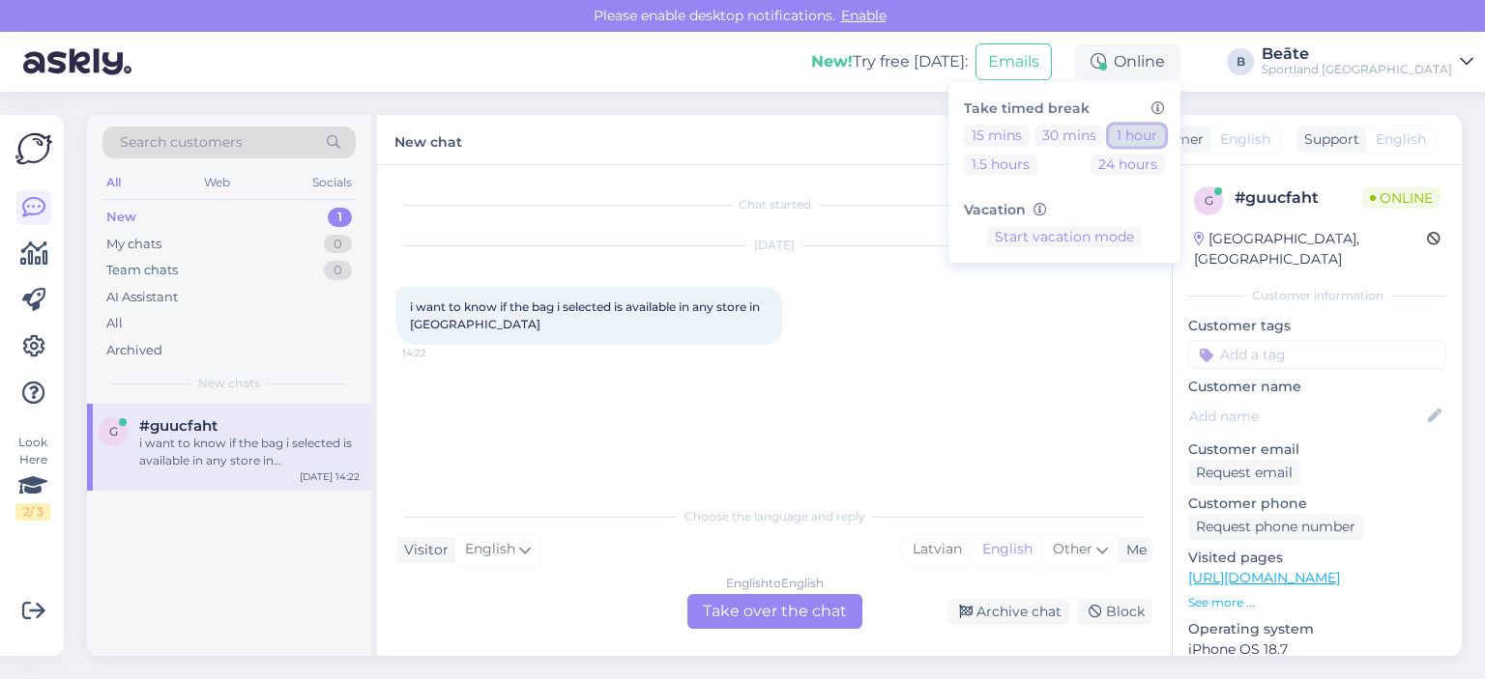
click at [1165, 132] on button "1 hour" at bounding box center [1137, 135] width 56 height 21
click at [866, 161] on div "New chat Customer English Support English" at bounding box center [919, 140] width 1084 height 50
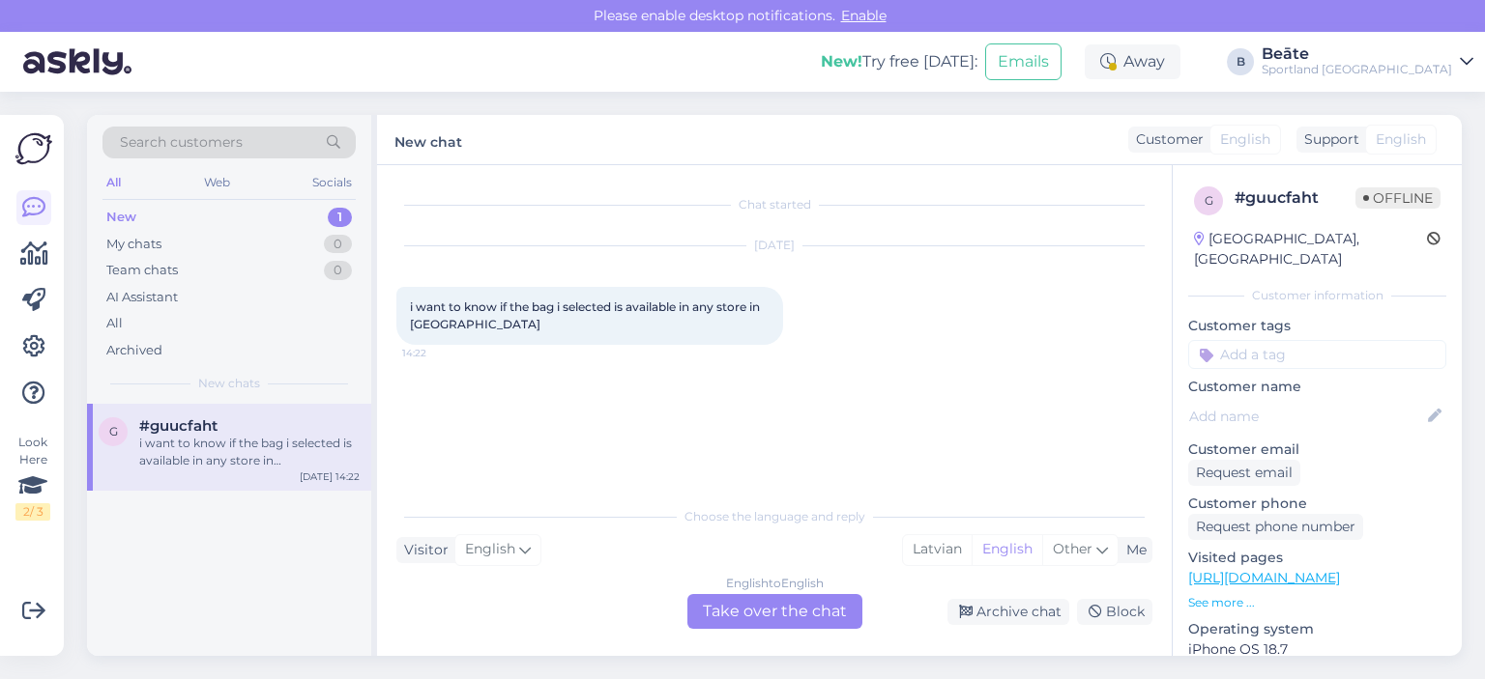
click at [753, 614] on div "English to English Take over the chat" at bounding box center [774, 611] width 175 height 35
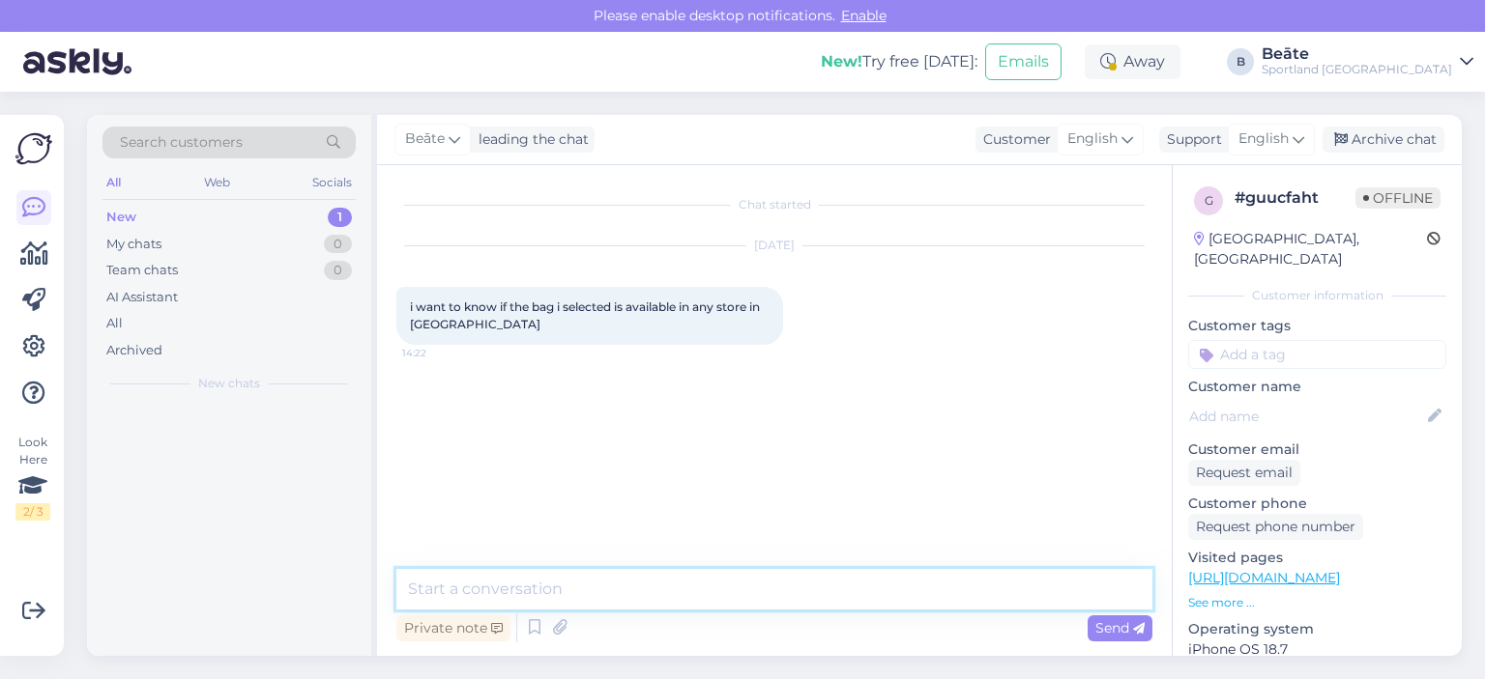
click at [741, 599] on textarea at bounding box center [774, 589] width 756 height 41
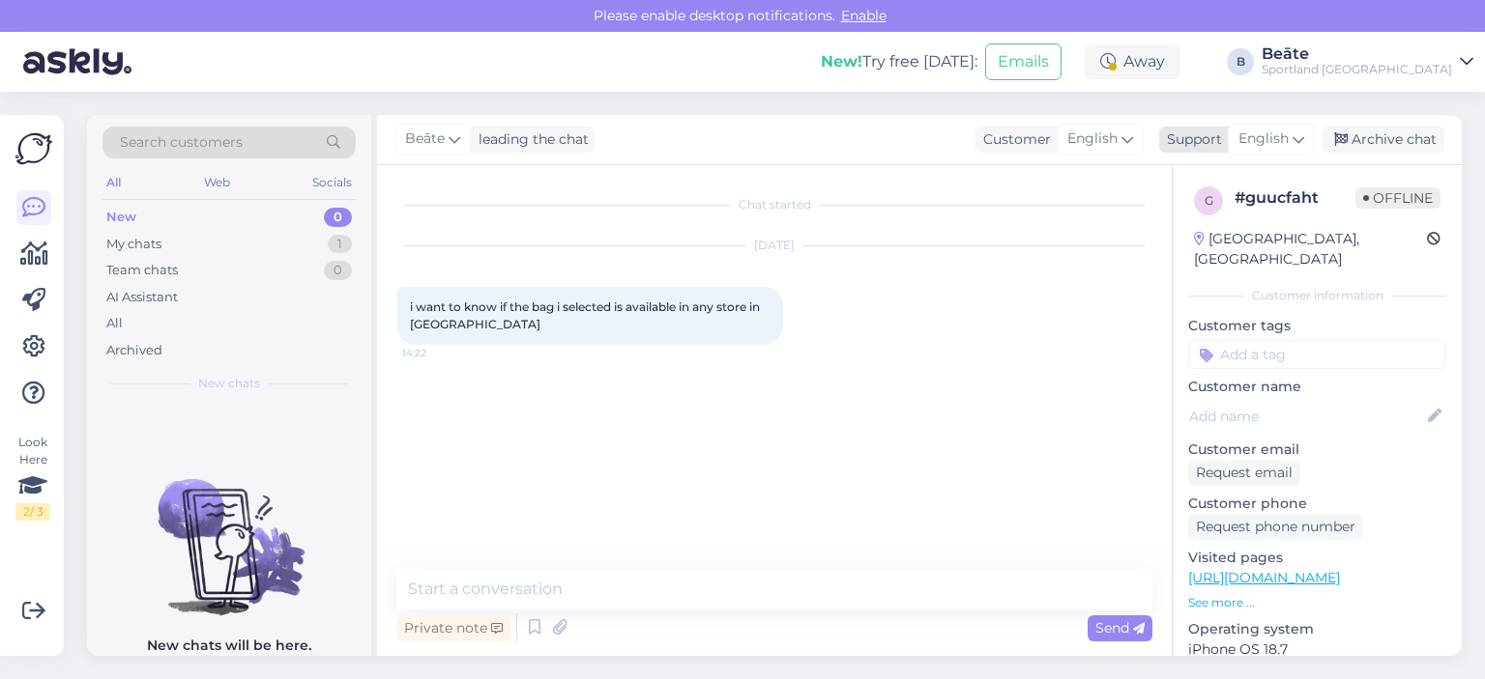
click at [1246, 134] on span "English" at bounding box center [1263, 139] width 50 height 21
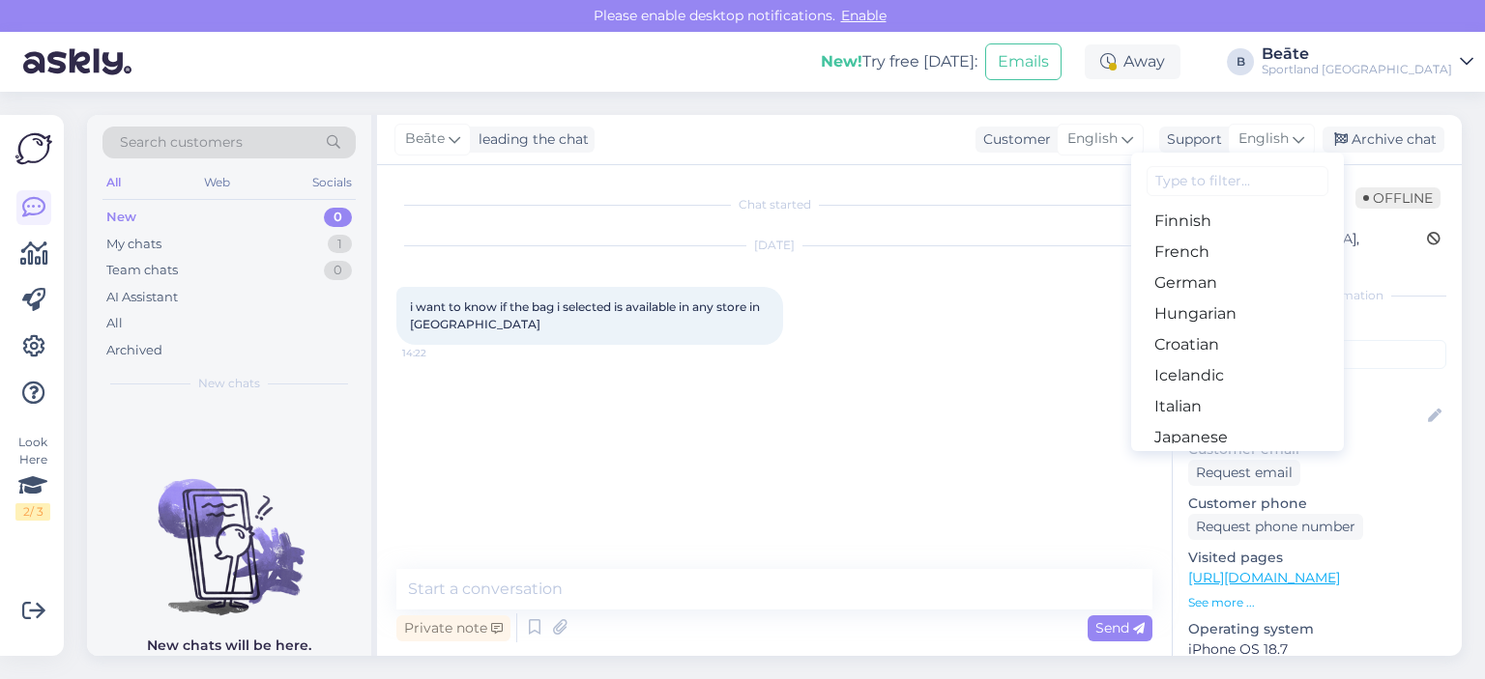
scroll to position [387, 0]
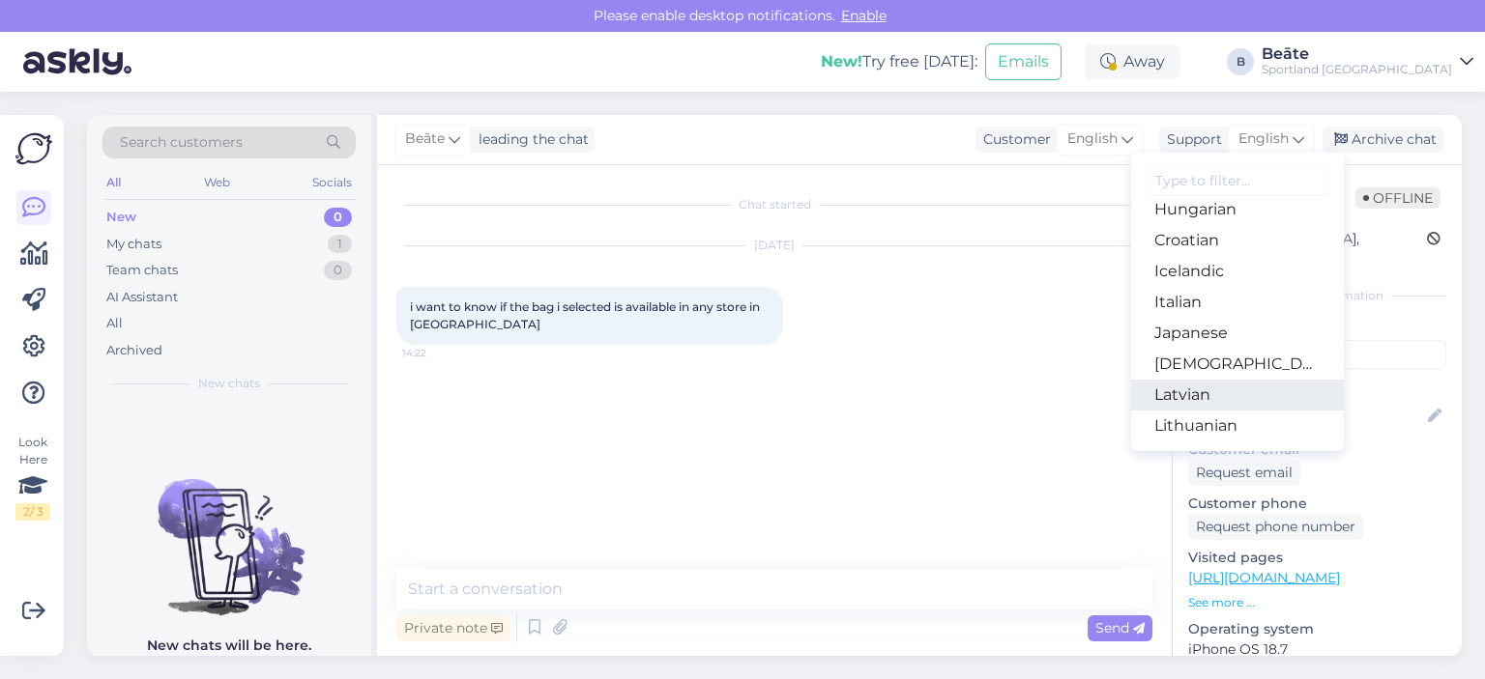
click at [1188, 409] on link "Latvian" at bounding box center [1237, 395] width 213 height 31
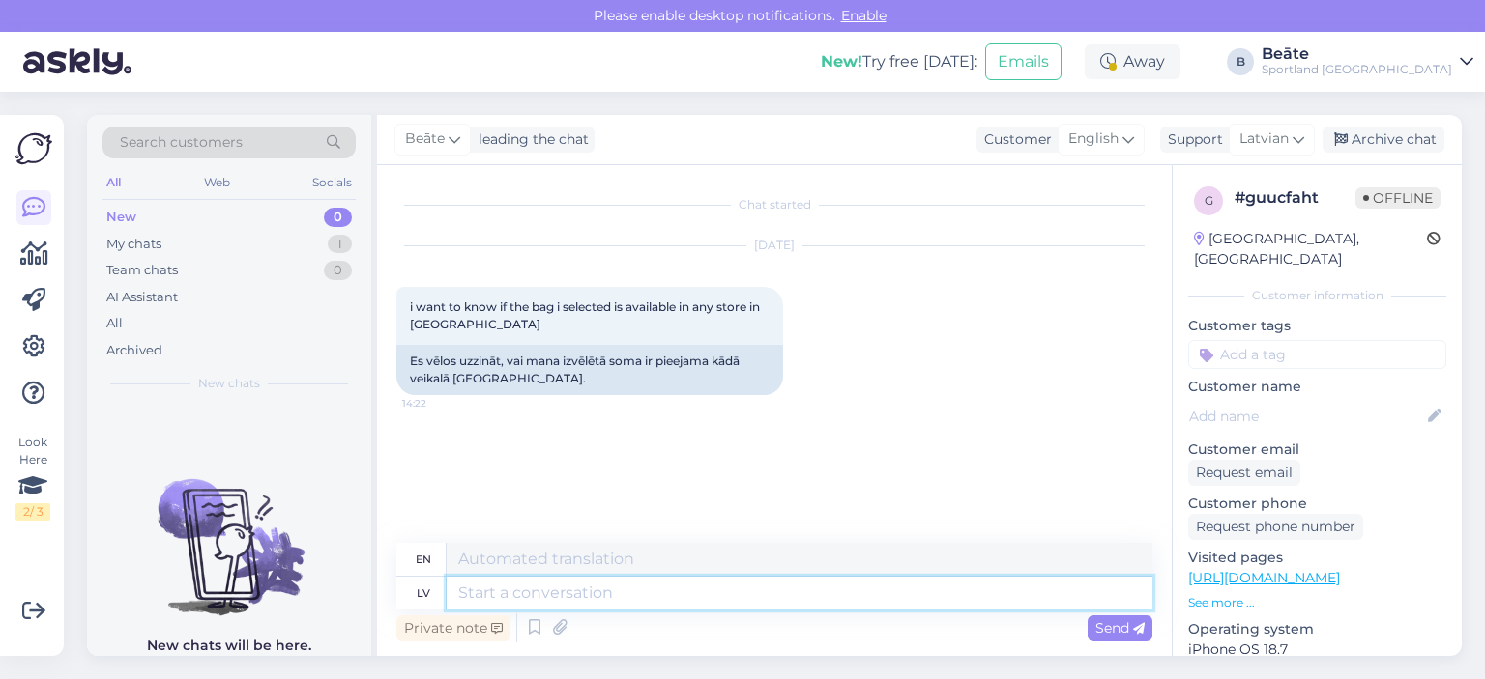
click at [719, 594] on textarea at bounding box center [800, 593] width 706 height 33
type textarea "Sveiki, k"
type textarea "Hello,"
type textarea "Sveiki, kāds ir"
type textarea "Hello, someone"
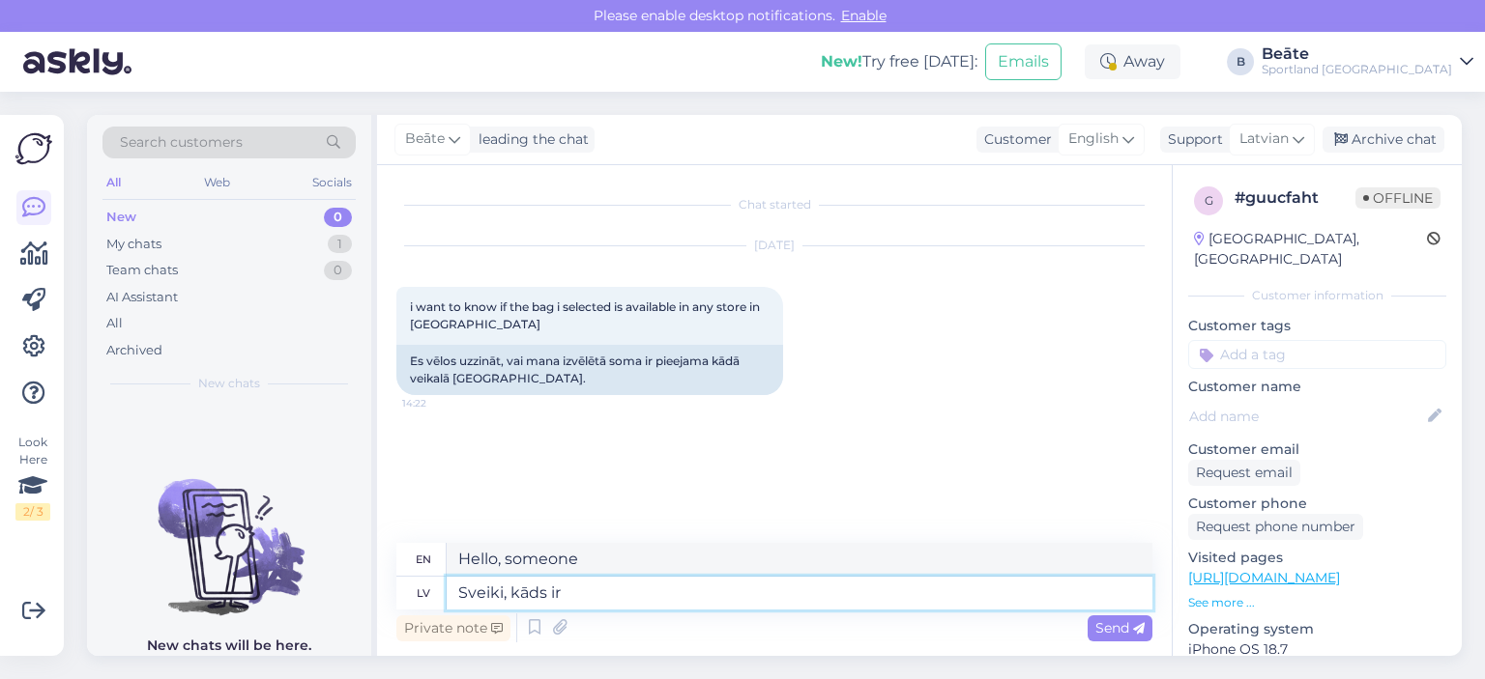
type textarea "Sveiki, kāds ir p"
type textarea "Hello, how are you?"
type textarea "Sveiki, kāds ir preces k"
type textarea "Hello, what is the product?"
type textarea "[PERSON_NAME], kāds ir preces kods?"
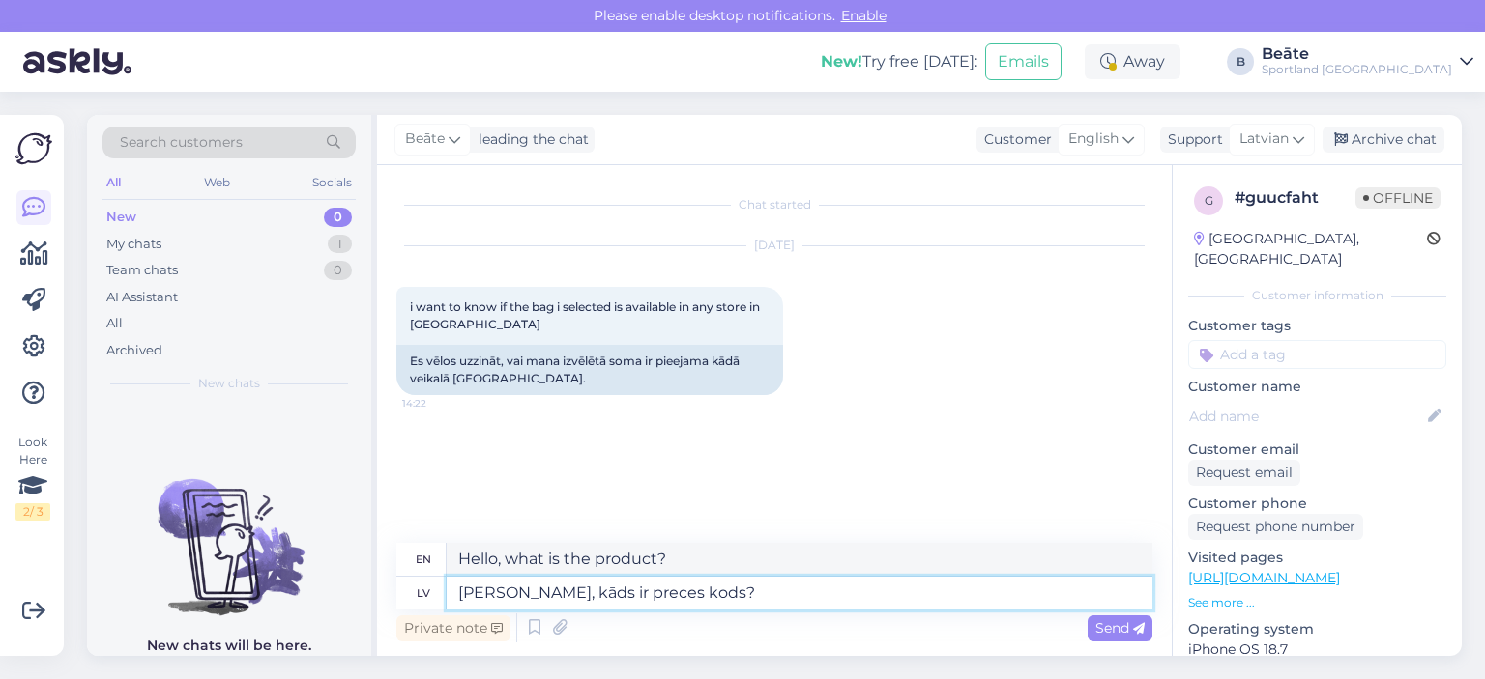
type textarea "Hello, what is the product code?"
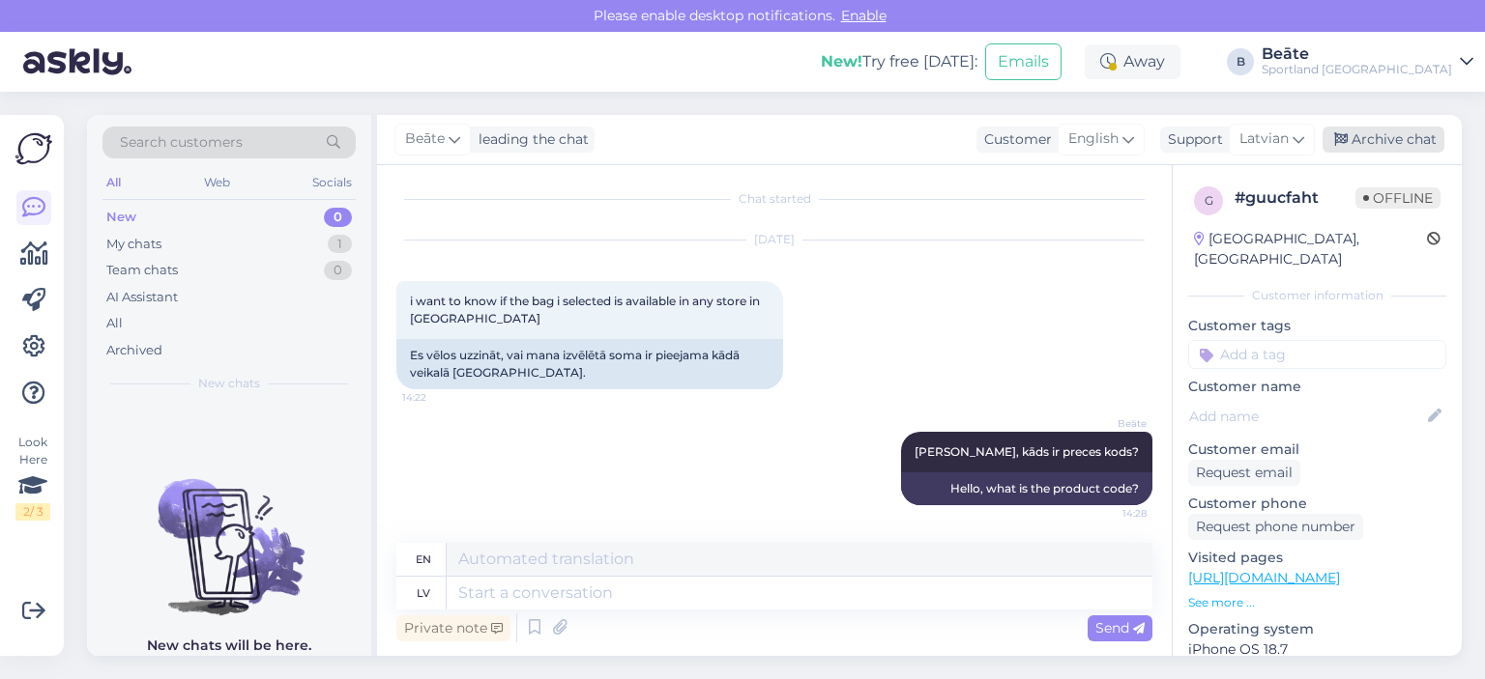
click at [1403, 142] on div "Archive chat" at bounding box center [1383, 140] width 122 height 26
